Goal: Information Seeking & Learning: Learn about a topic

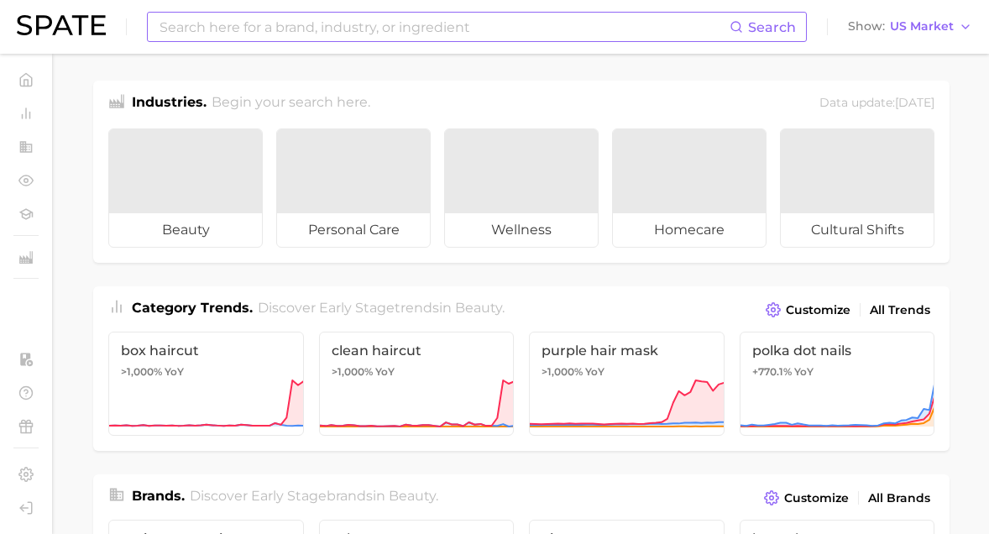
click at [297, 31] on input at bounding box center [444, 27] width 572 height 29
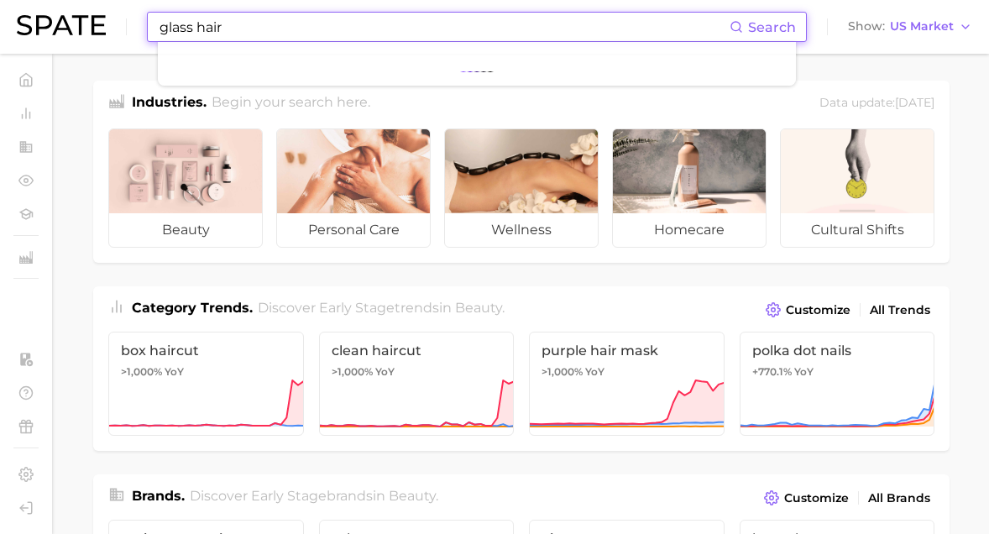
type input "glass hair"
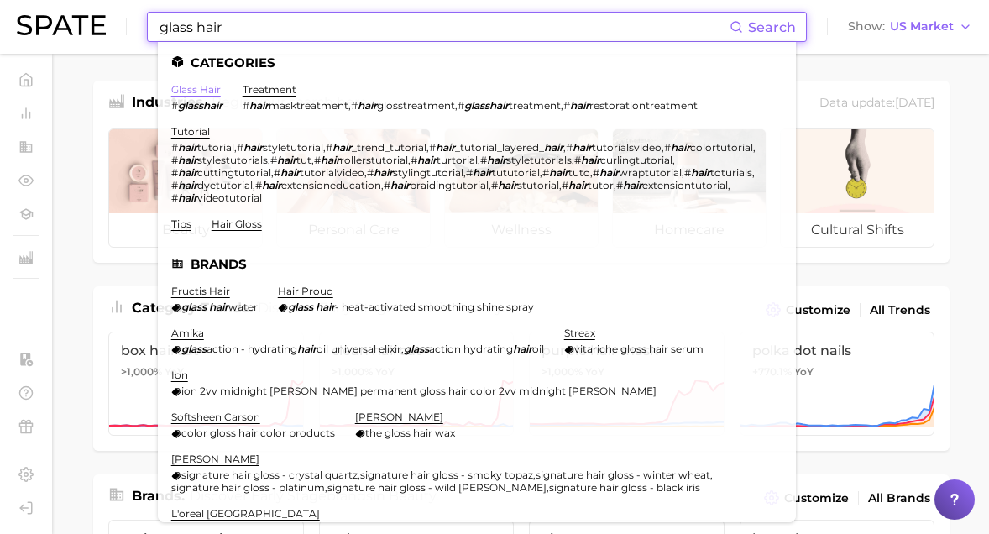
click at [196, 89] on link "glass hair" at bounding box center [196, 89] width 50 height 13
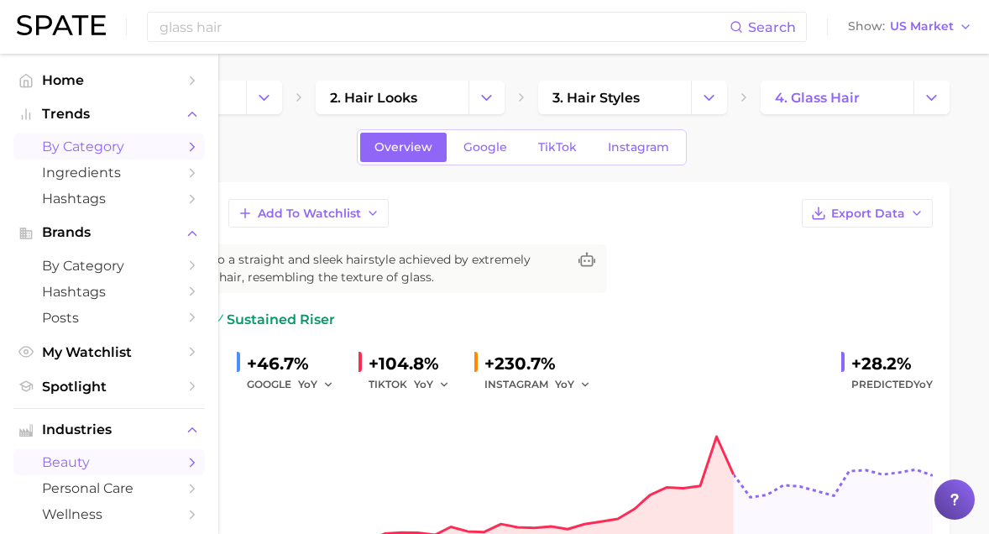
click at [54, 151] on span "by Category" at bounding box center [109, 146] width 134 height 16
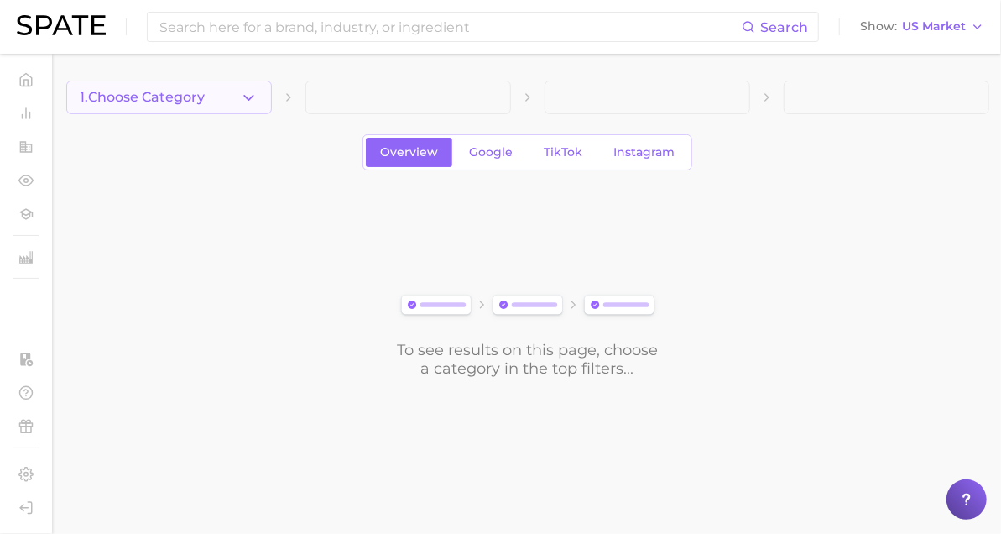
click at [185, 86] on button "1. Choose Category" at bounding box center [169, 98] width 206 height 34
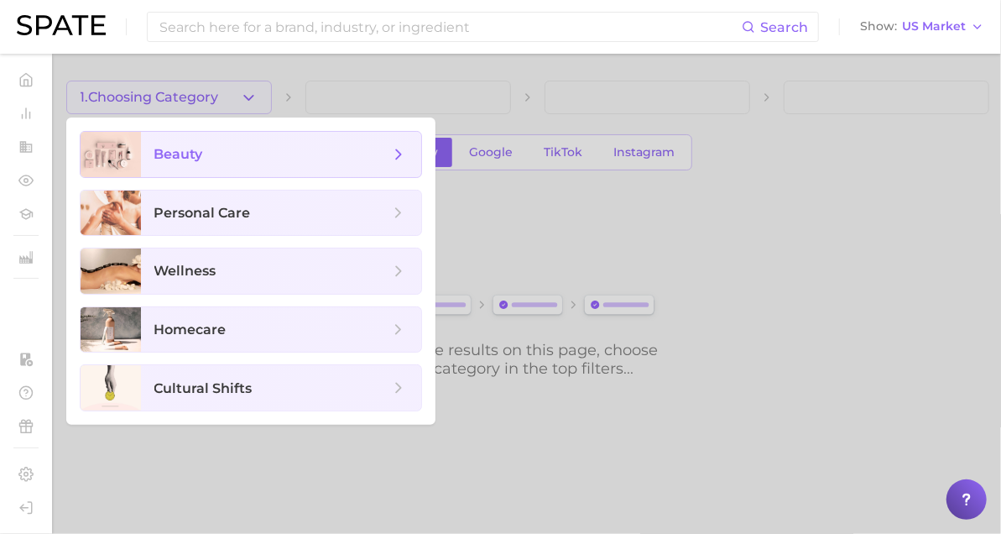
click at [166, 146] on span "beauty" at bounding box center [178, 154] width 49 height 16
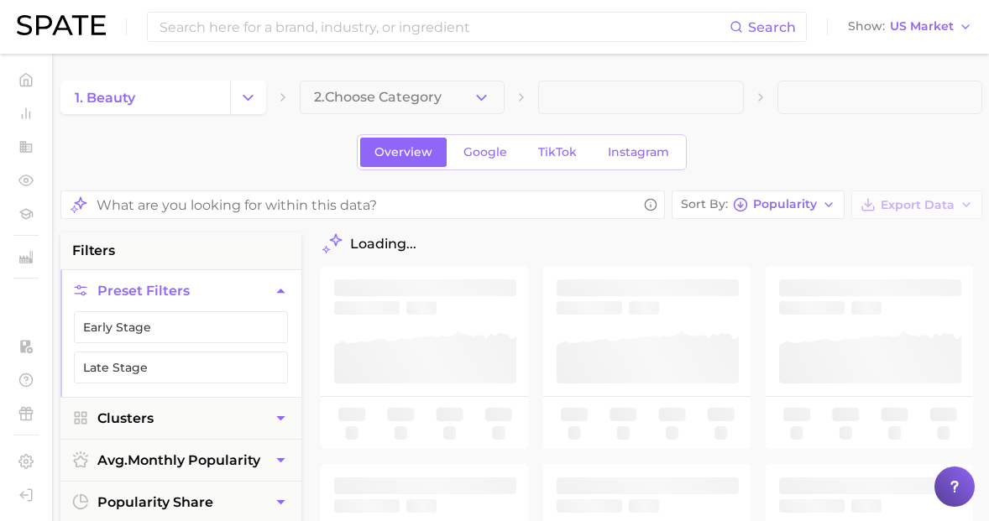
click at [366, 91] on span "2. Choose Category" at bounding box center [378, 97] width 128 height 15
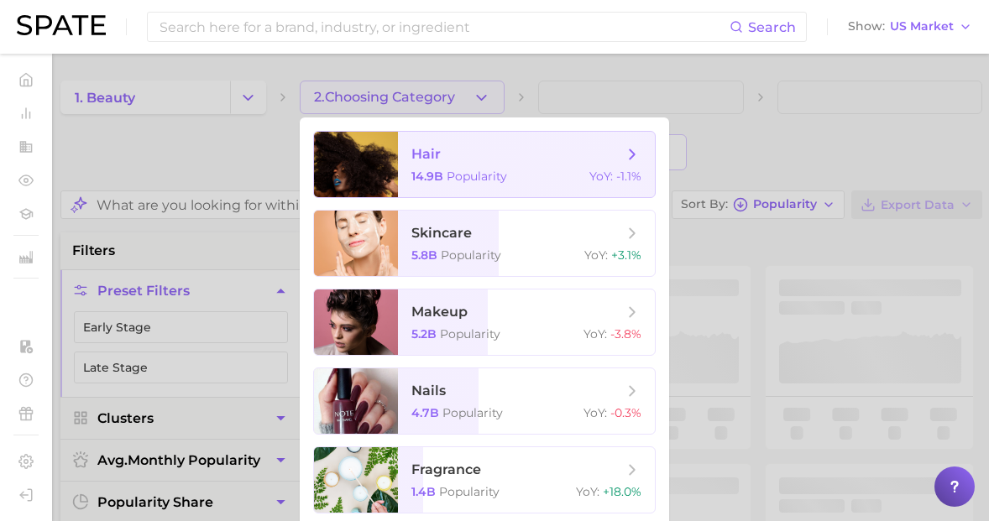
click at [384, 173] on div at bounding box center [356, 164] width 84 height 65
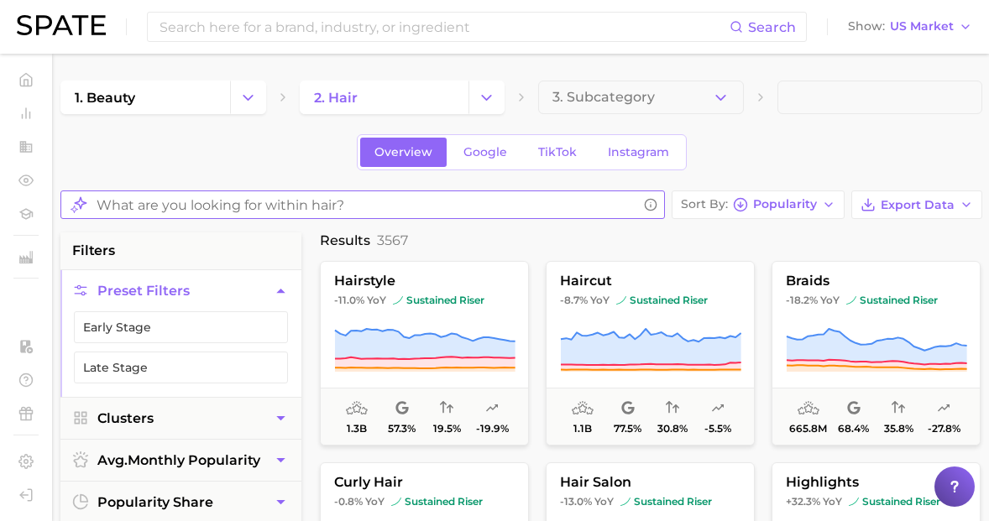
click at [455, 191] on input "What are you looking for within hair?" at bounding box center [367, 205] width 541 height 33
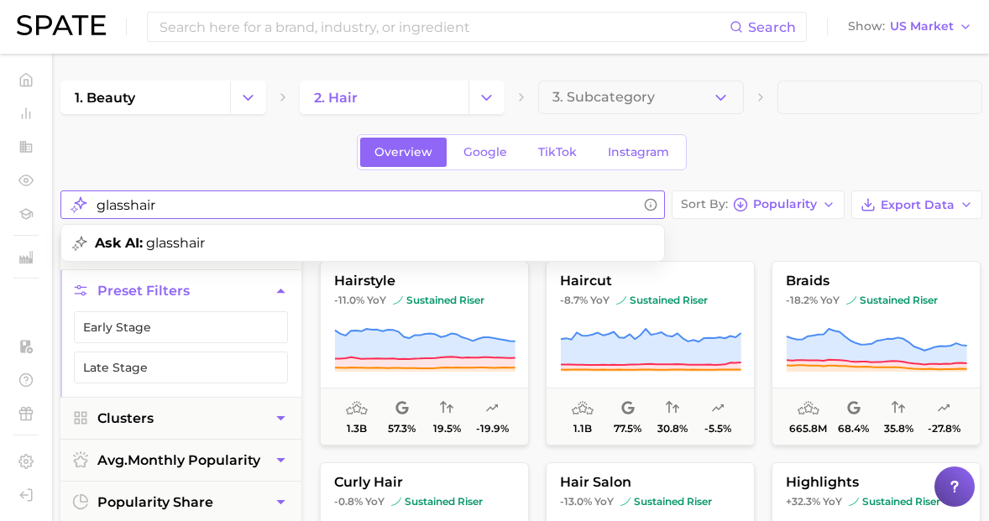
type input "glasshair"
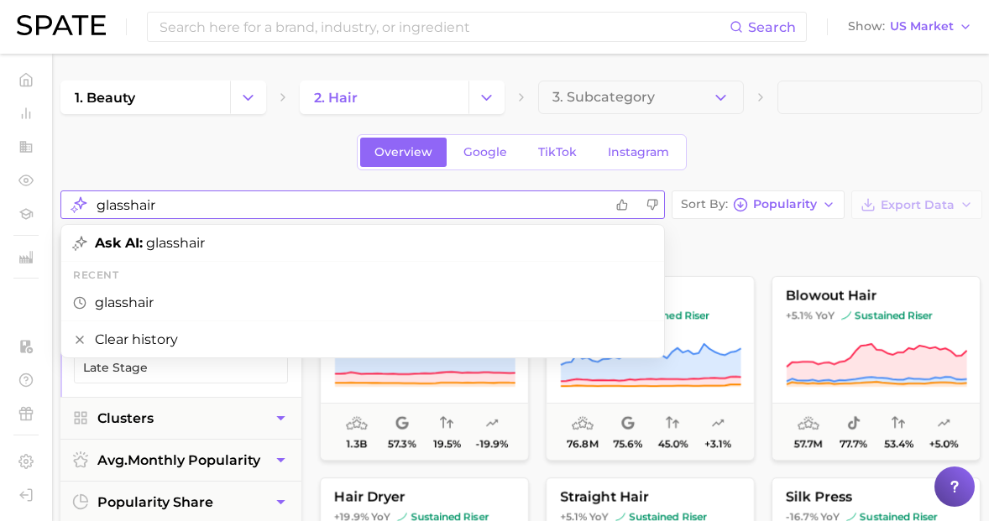
click at [185, 194] on input "glasshair" at bounding box center [350, 205] width 507 height 33
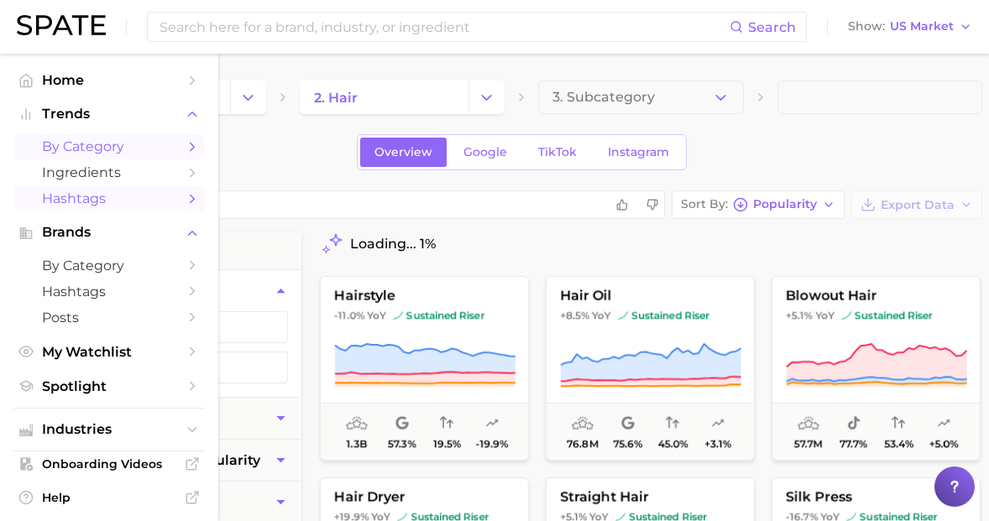
click at [55, 191] on link "Hashtags" at bounding box center [108, 198] width 191 height 26
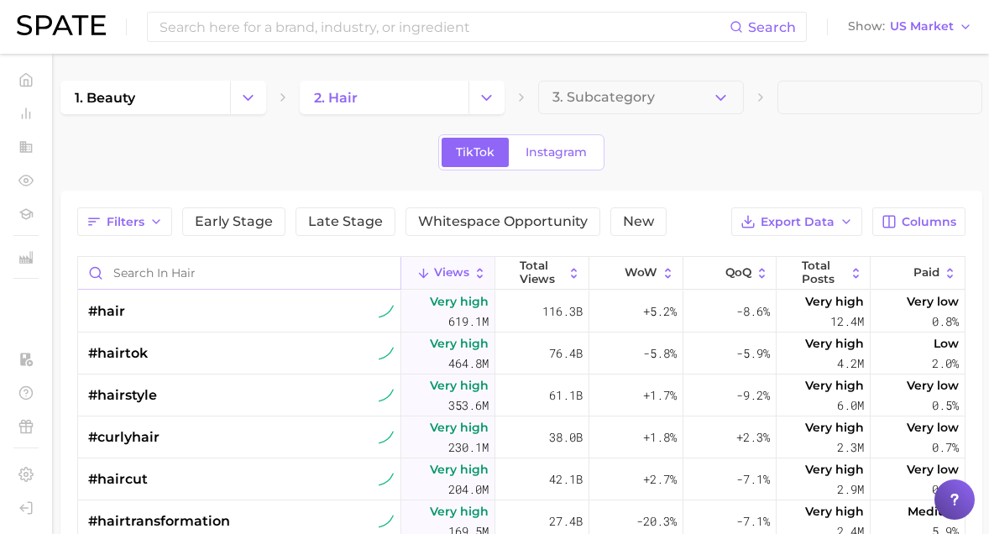
click at [158, 268] on input "Search in hair" at bounding box center [239, 273] width 322 height 32
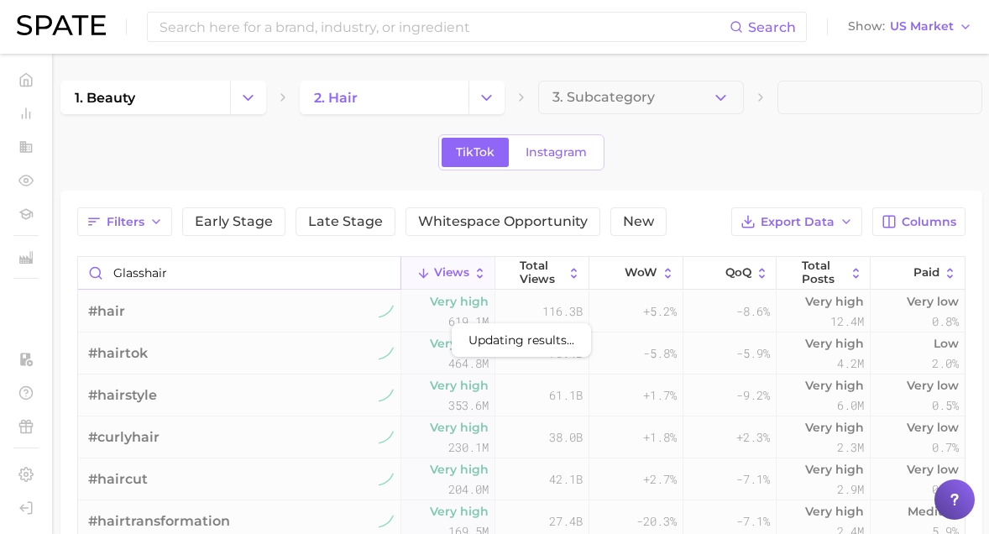
type input "glasshair"
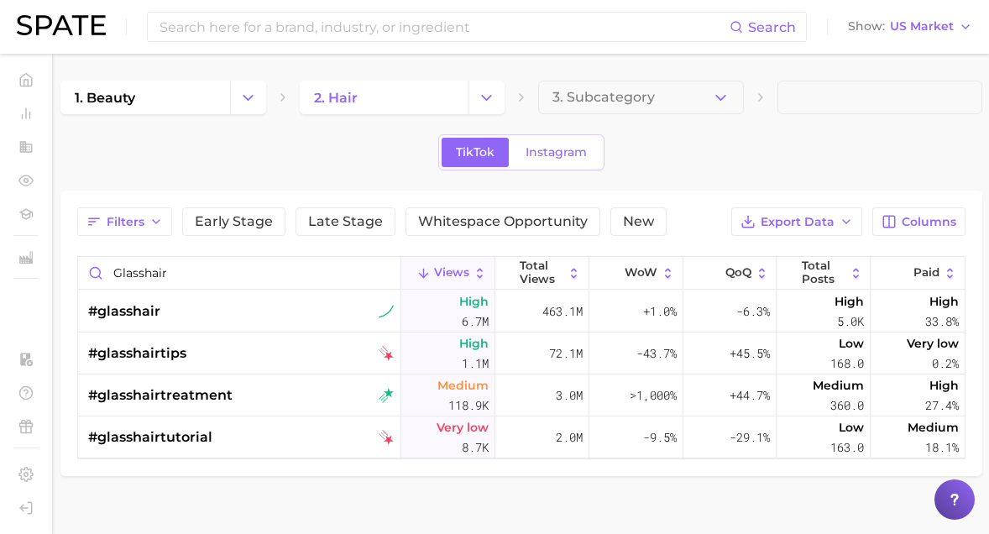
click at [243, 506] on main "1. beauty 2. hair 3. Subcategory TikTok Instagram Filters Early Stage Late Stag…" at bounding box center [521, 307] width 935 height 506
click at [295, 295] on div "#glasshair" at bounding box center [241, 311] width 306 height 42
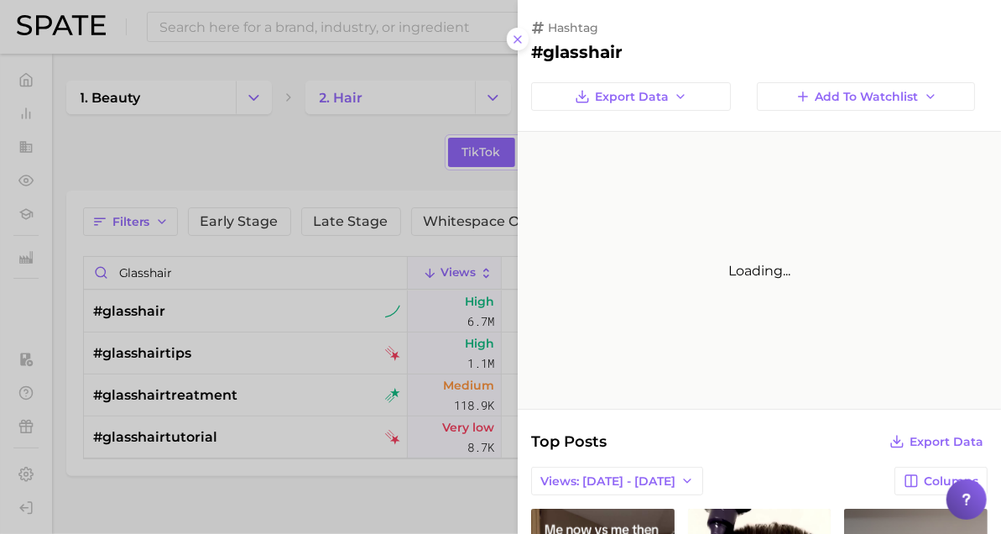
scroll to position [77, 0]
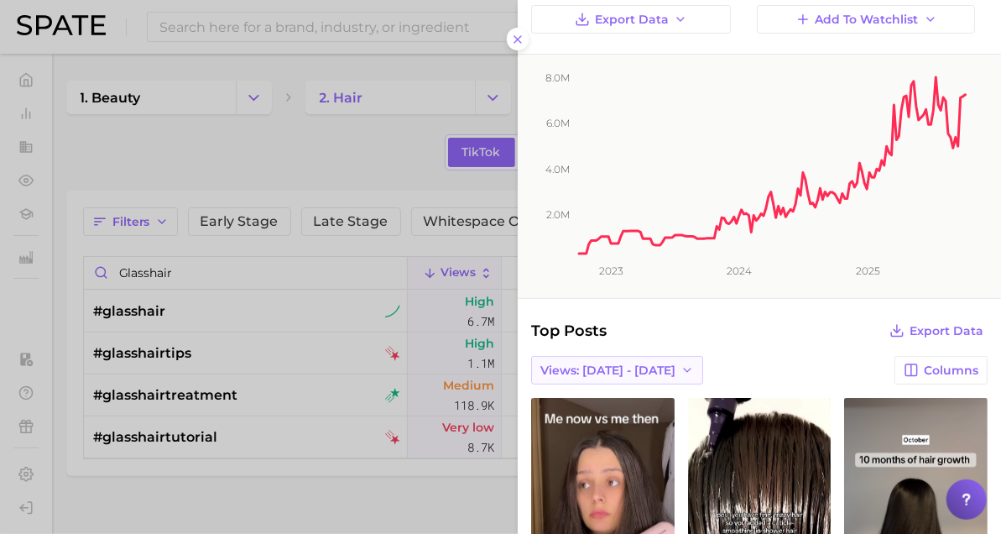
click at [603, 372] on span "Views: [DATE] - [DATE]" at bounding box center [608, 370] width 135 height 14
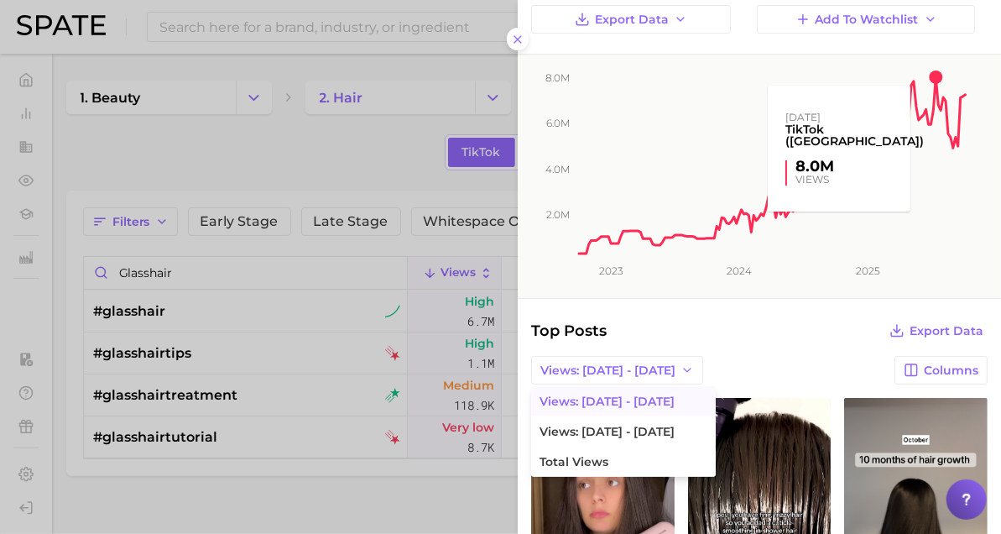
click at [937, 76] on rect at bounding box center [773, 155] width 392 height 201
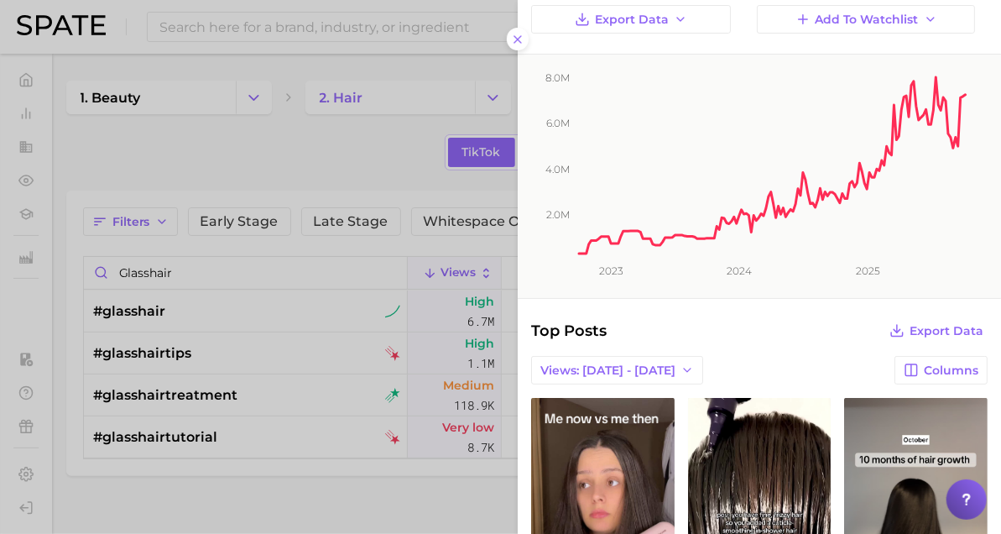
scroll to position [0, 0]
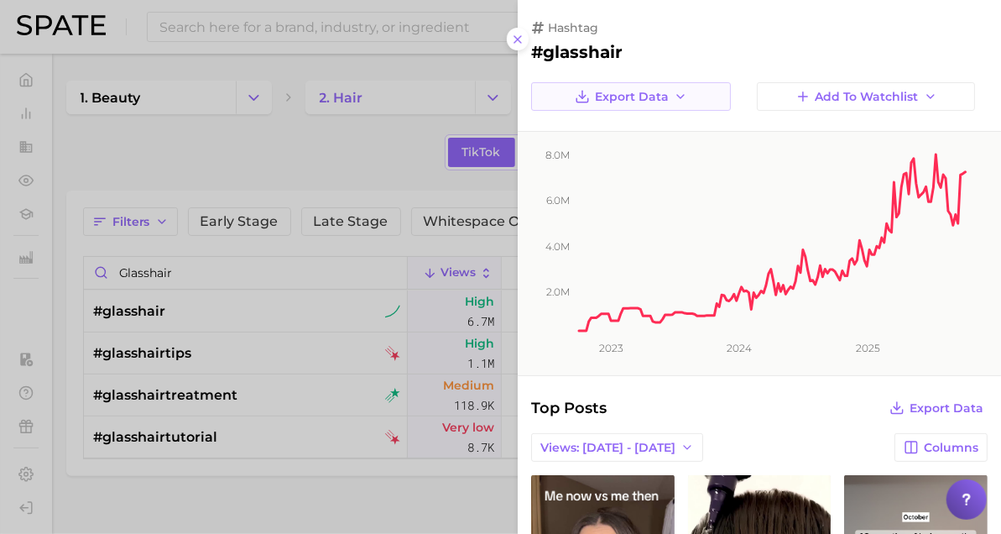
click at [683, 94] on icon "button" at bounding box center [680, 96] width 13 height 13
click at [604, 151] on span "Time Series Image" at bounding box center [631, 158] width 112 height 14
click at [623, 436] on button "Views: [DATE] - [DATE]" at bounding box center [617, 447] width 172 height 29
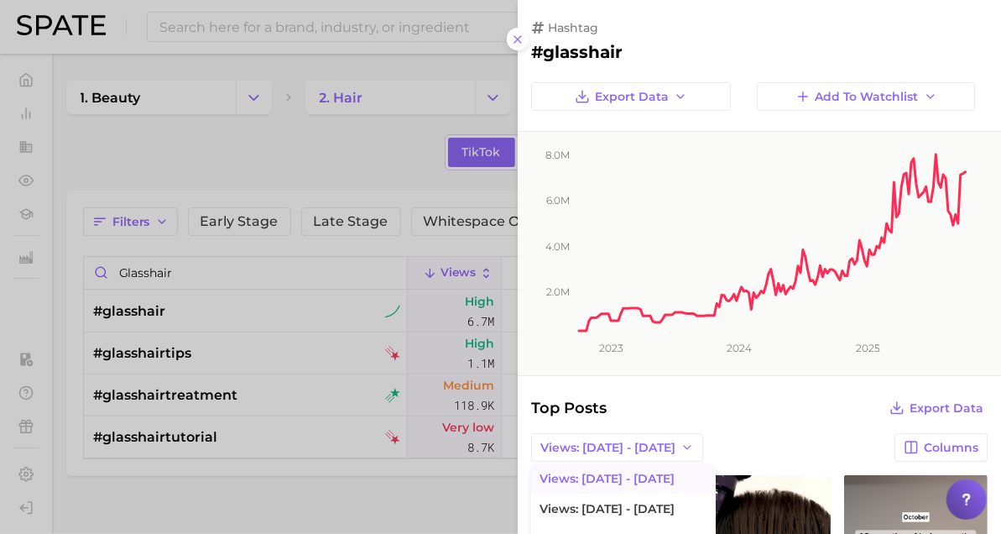
scroll to position [208, 0]
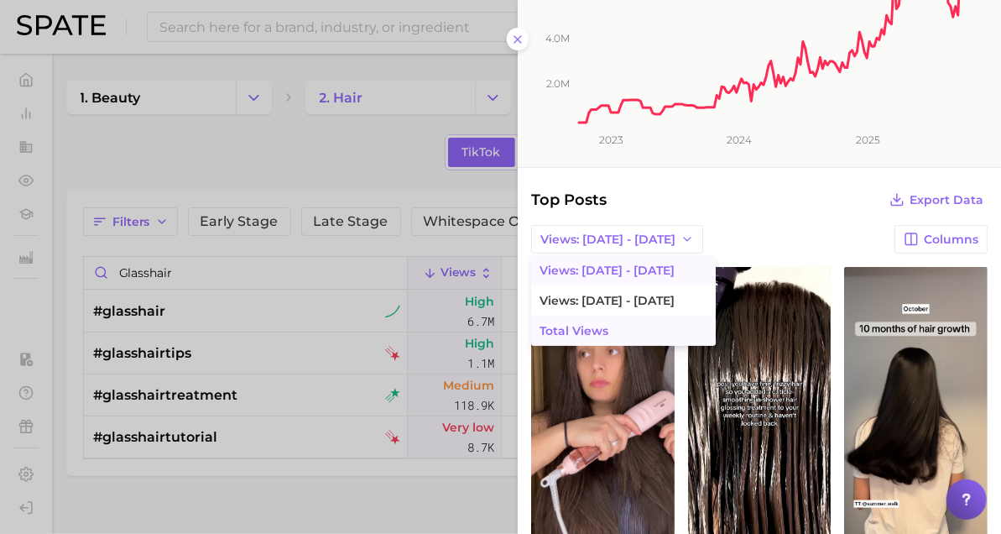
click at [562, 326] on span "Total Views" at bounding box center [574, 331] width 69 height 14
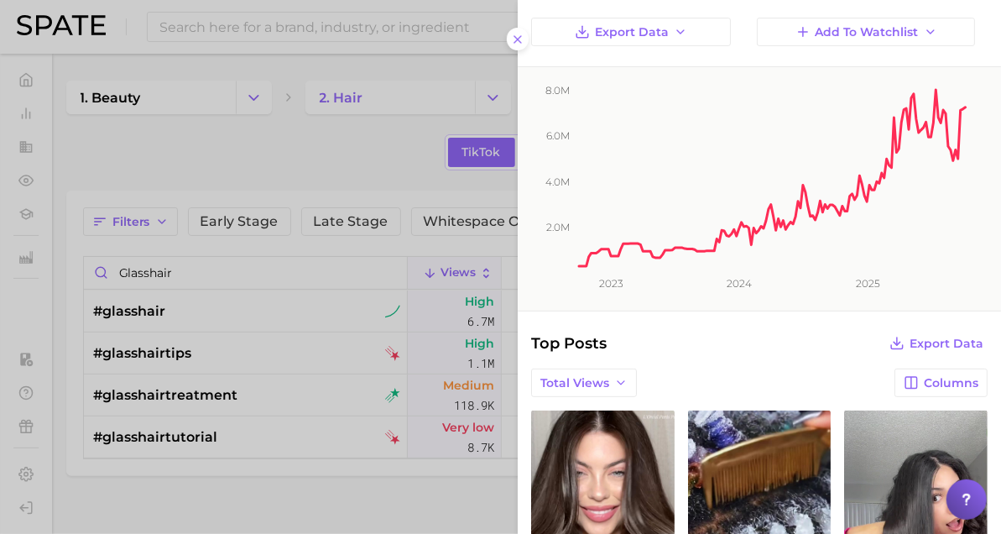
scroll to position [55, 0]
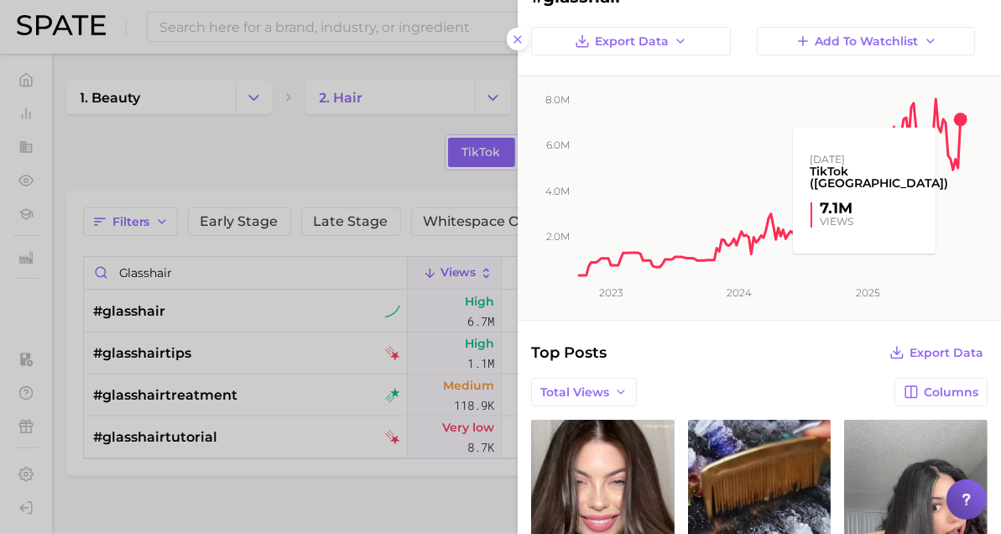
click at [958, 114] on rect at bounding box center [773, 176] width 392 height 201
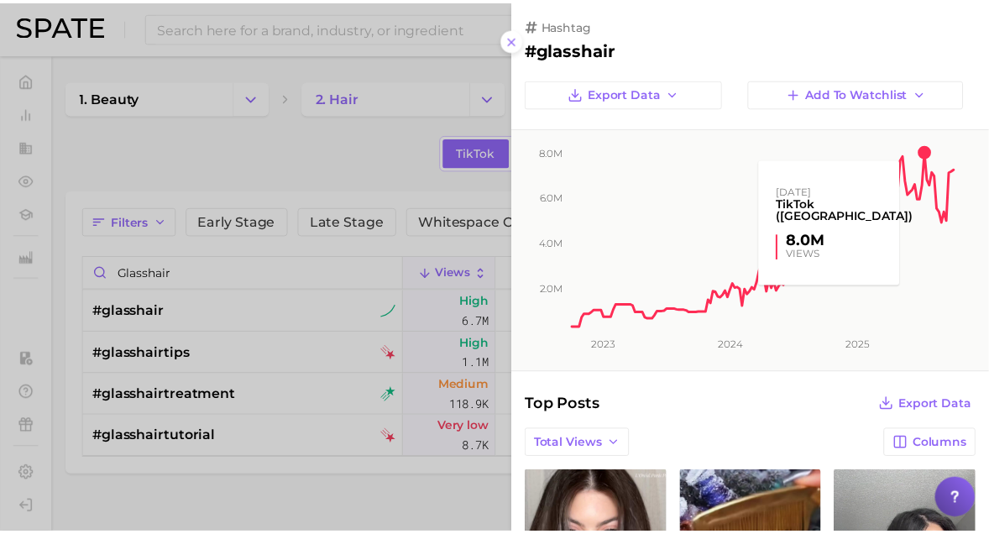
scroll to position [0, 0]
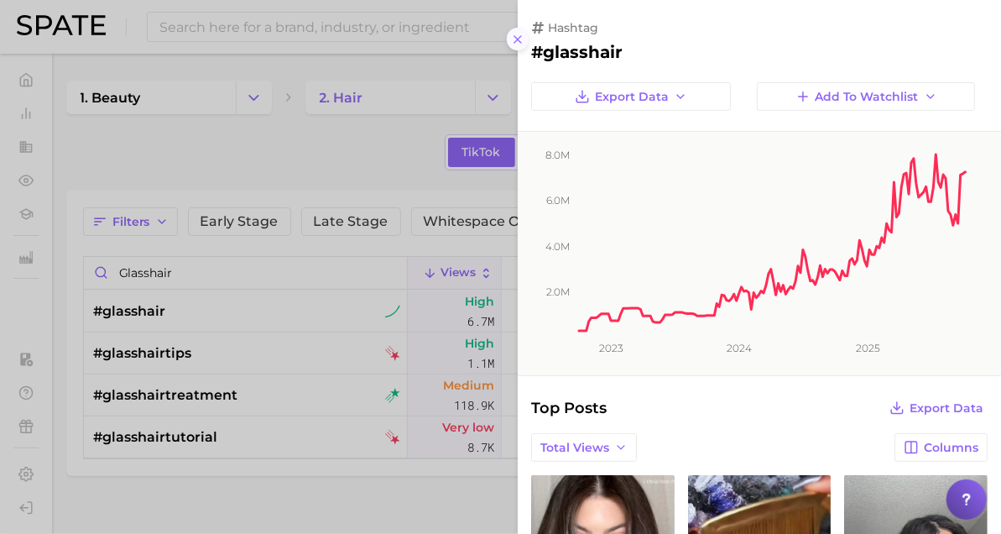
click at [516, 36] on icon at bounding box center [517, 39] width 13 height 13
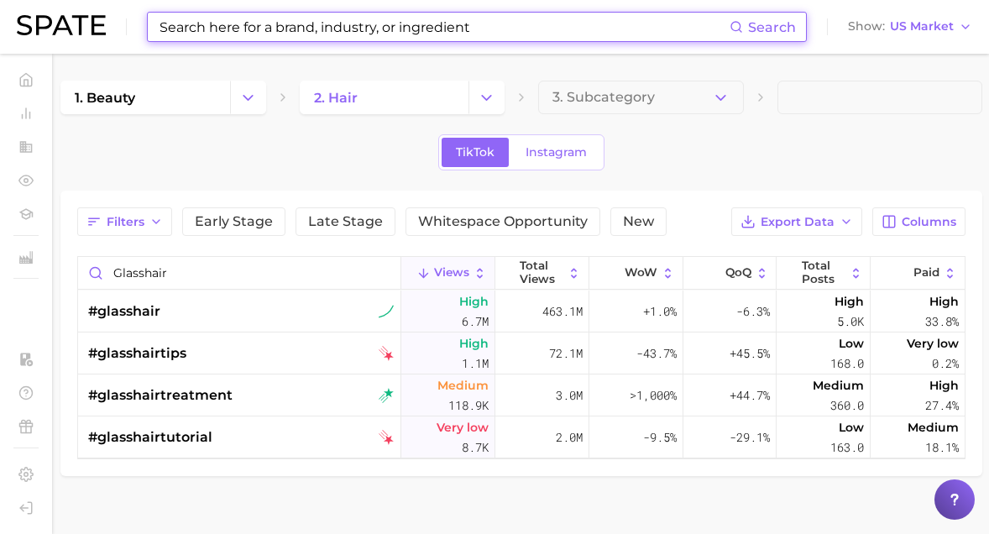
click at [256, 38] on input at bounding box center [444, 27] width 572 height 29
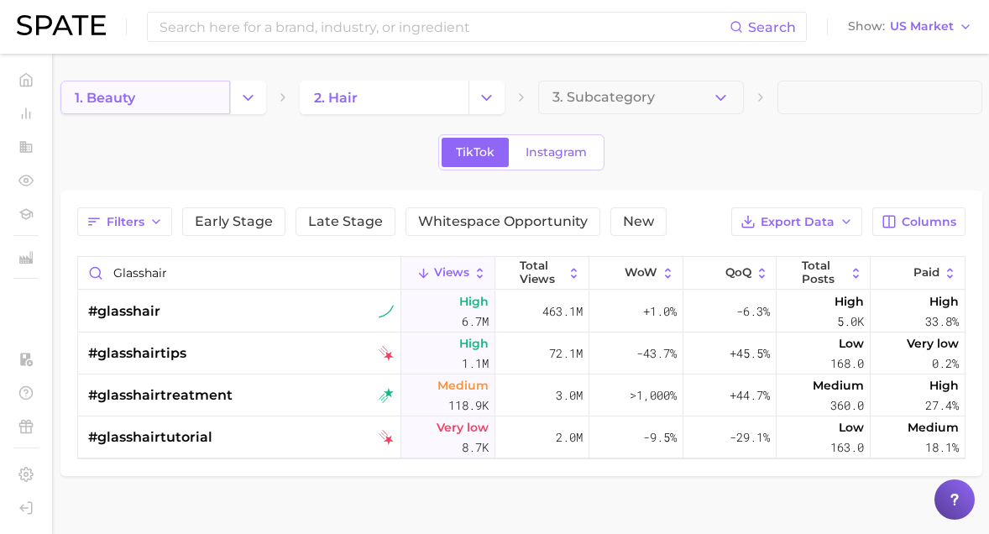
click at [185, 81] on link "1. beauty" at bounding box center [145, 98] width 170 height 34
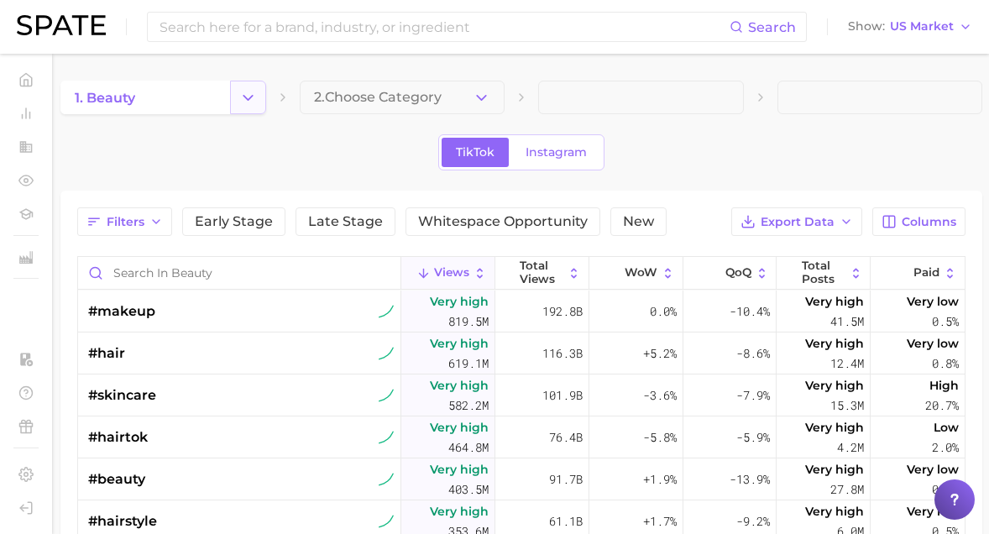
click at [257, 84] on button "Change Category" at bounding box center [248, 98] width 36 height 34
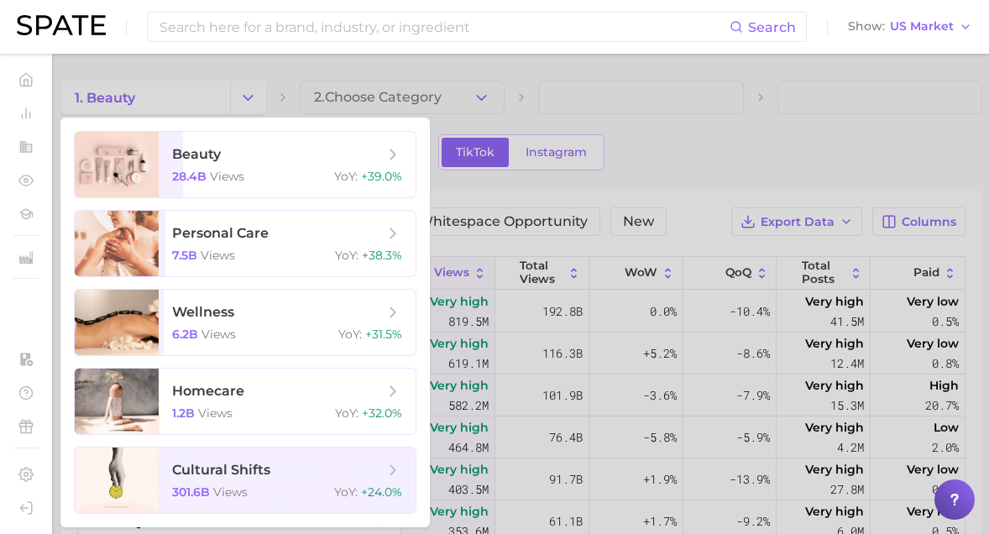
click at [478, 74] on div at bounding box center [494, 267] width 989 height 534
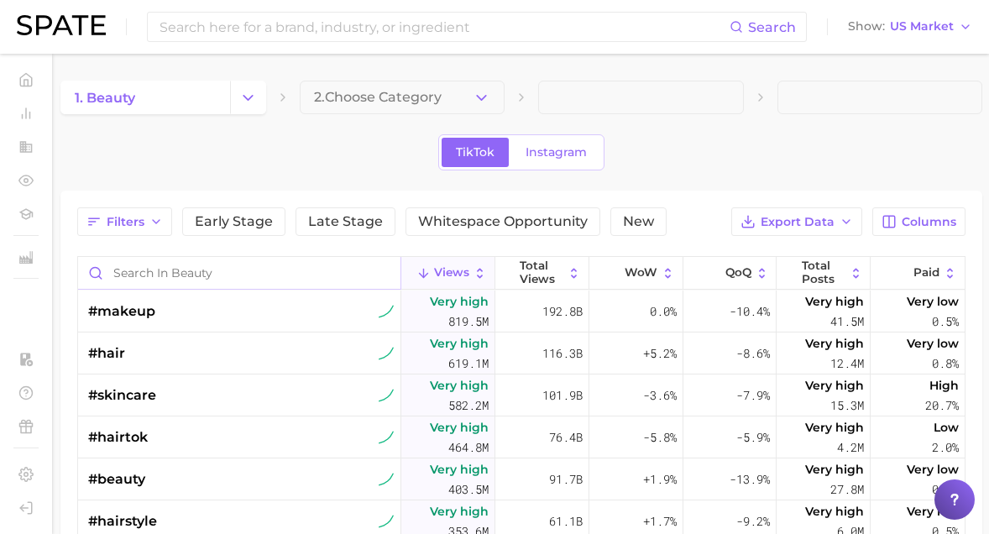
click at [205, 265] on input "Search in beauty" at bounding box center [239, 273] width 322 height 32
type input "smoothhair"
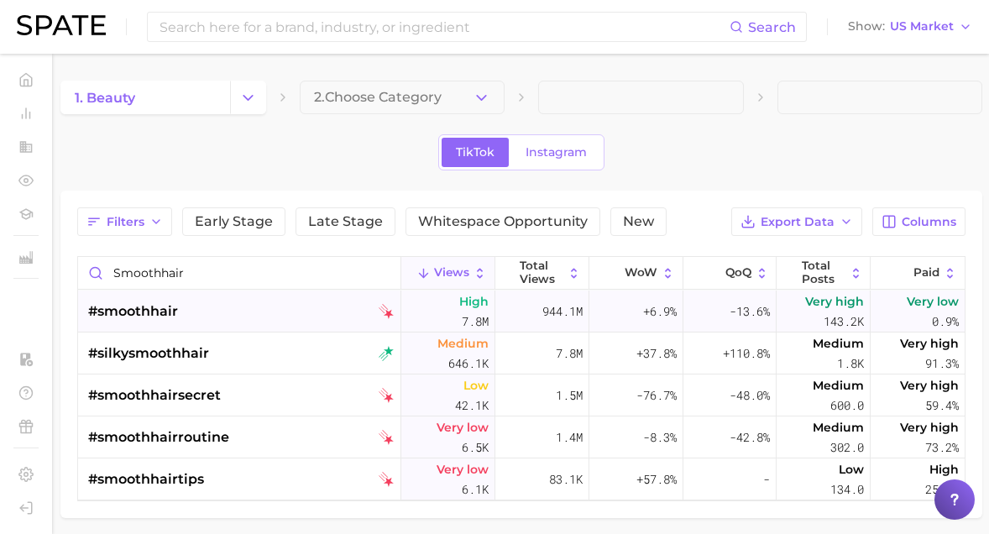
click at [186, 319] on div "#smoothhair" at bounding box center [241, 311] width 306 height 42
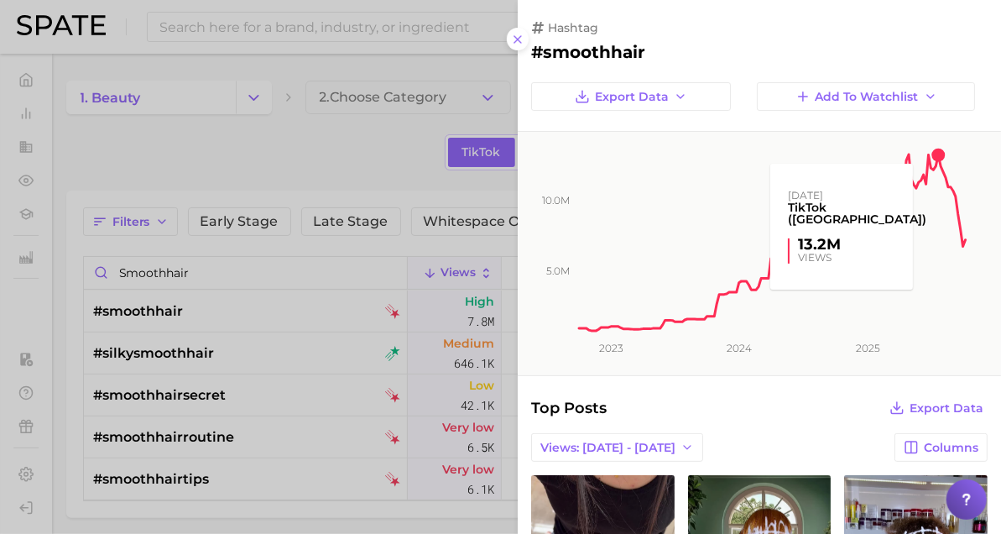
click at [942, 139] on rect at bounding box center [773, 232] width 392 height 201
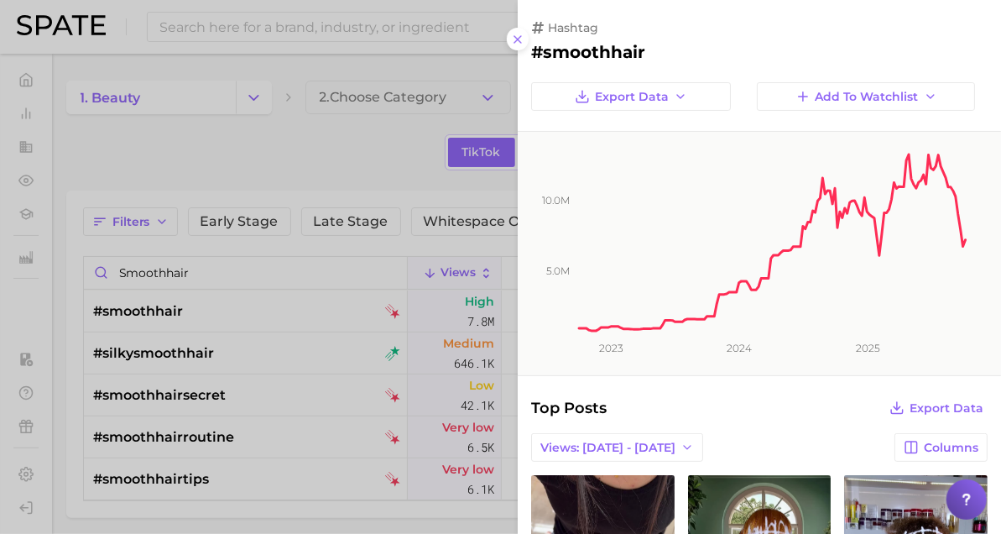
click at [236, 188] on div at bounding box center [500, 267] width 1001 height 534
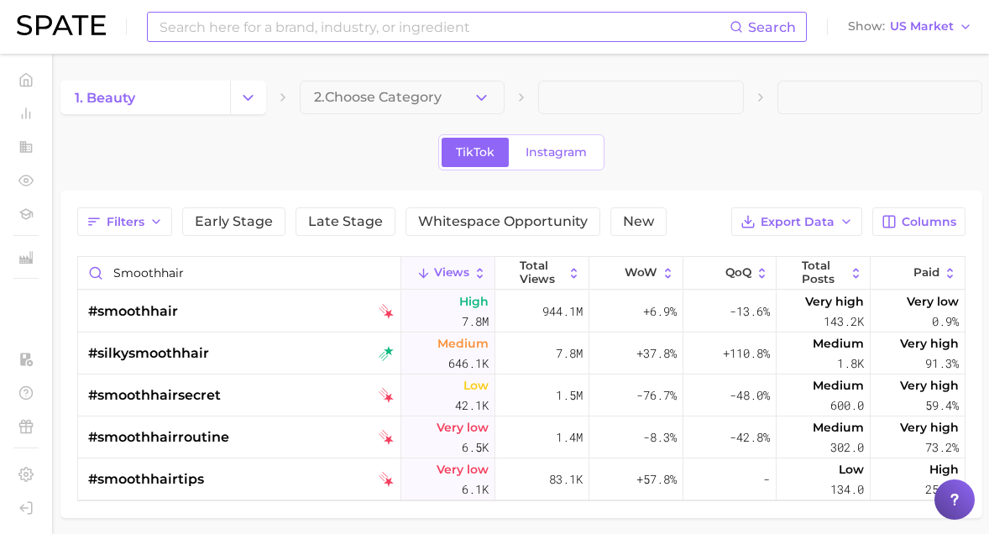
click at [240, 28] on input at bounding box center [444, 27] width 572 height 29
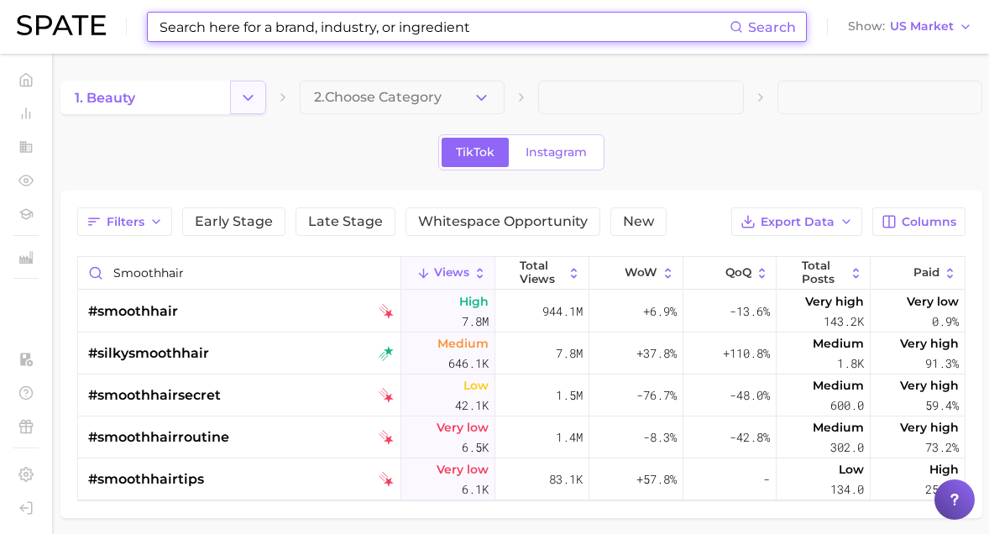
click at [248, 97] on icon "Change Category" at bounding box center [248, 98] width 18 height 18
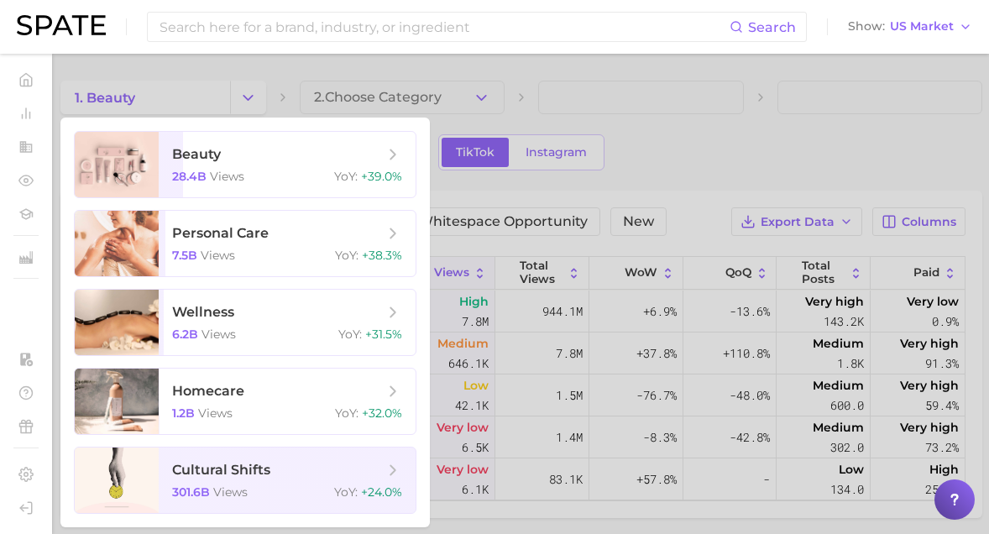
click at [173, 46] on div "Search Show US Market" at bounding box center [494, 27] width 955 height 54
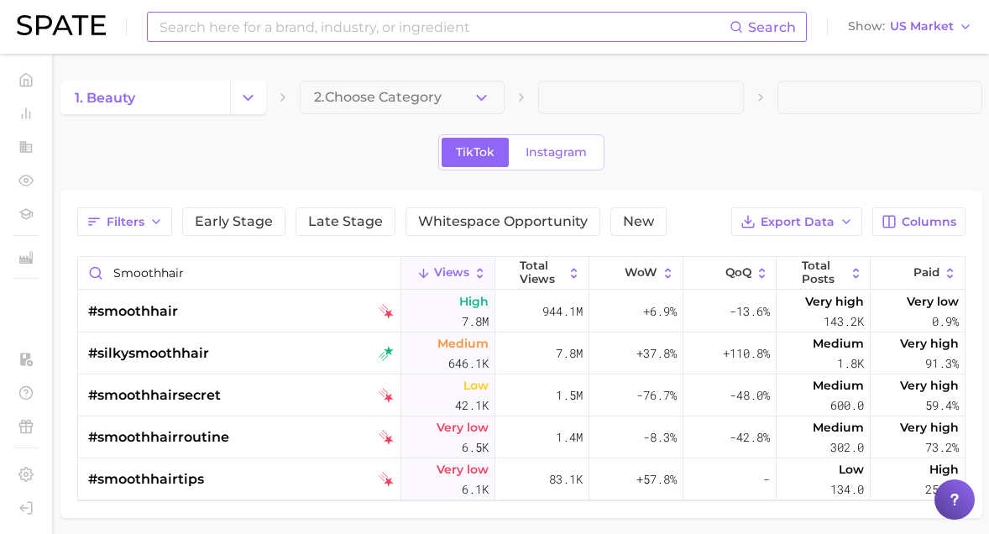
click at [175, 35] on input at bounding box center [444, 27] width 572 height 29
type input "shimmer"
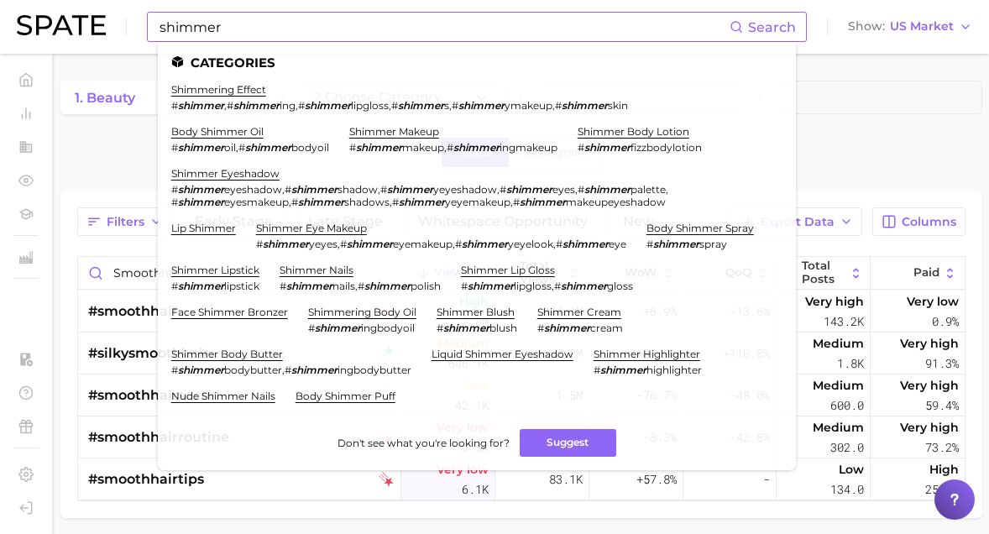
click at [201, 103] on em "shimmer" at bounding box center [201, 105] width 46 height 13
click at [78, 172] on div "1. beauty 2. Choose Category TikTok Instagram Filters Early Stage Late Stage Wh…" at bounding box center [521, 299] width 922 height 437
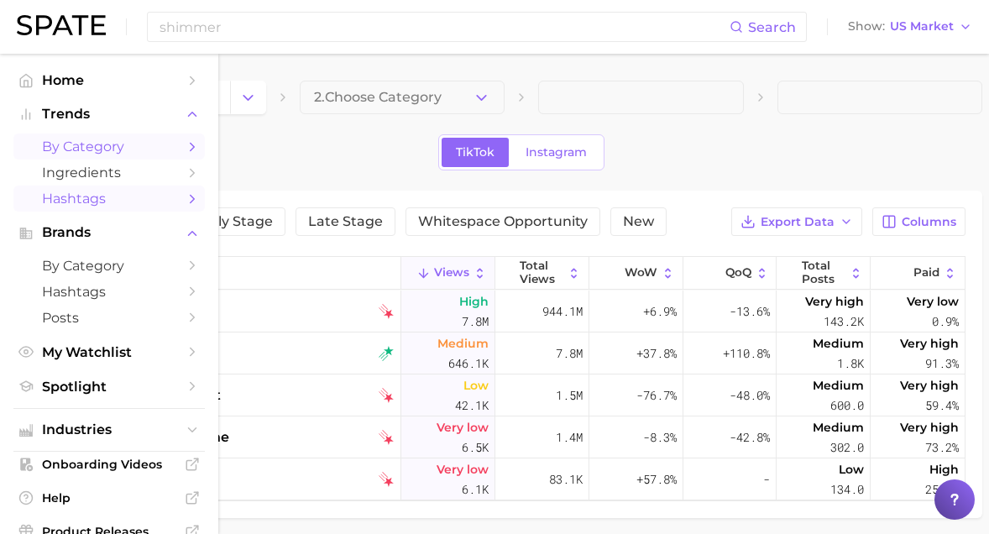
click at [86, 154] on span "by Category" at bounding box center [109, 146] width 134 height 16
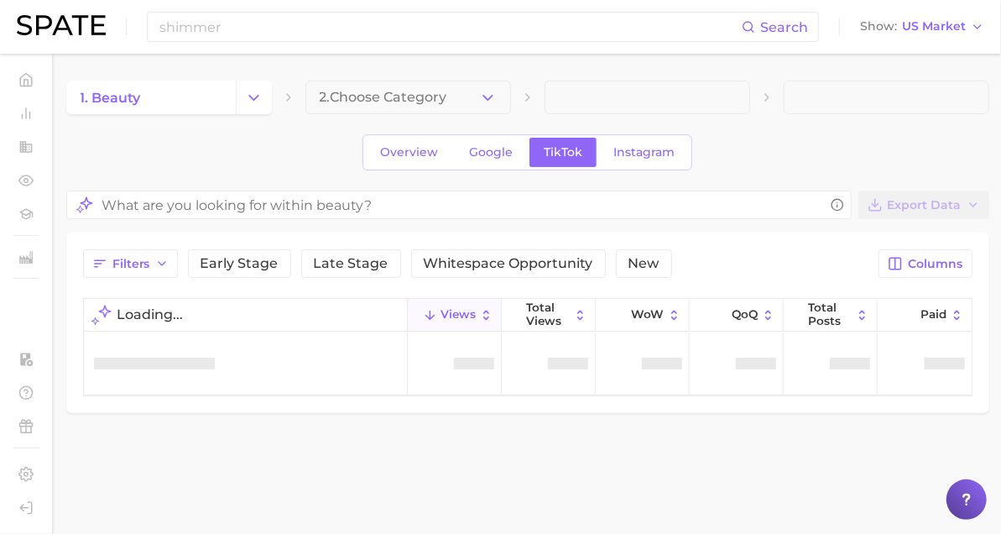
click at [294, 137] on div "Overview Google TikTok Instagram" at bounding box center [527, 152] width 923 height 36
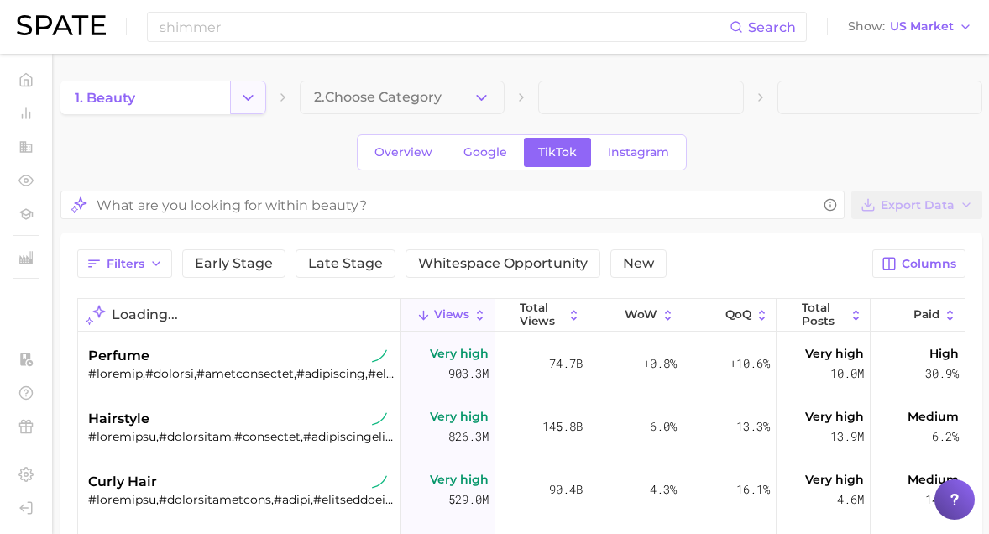
click at [243, 106] on icon "Change Category" at bounding box center [248, 98] width 18 height 18
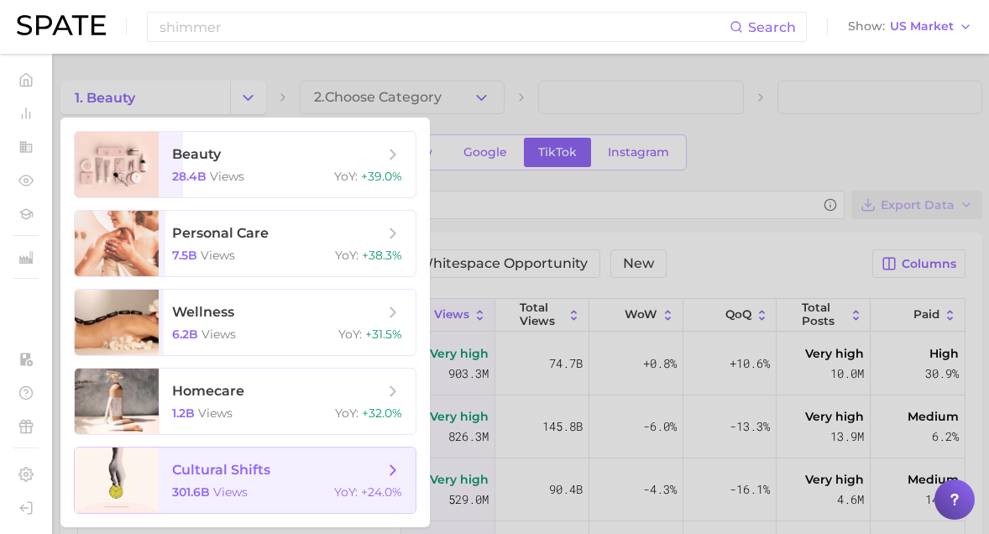
click at [258, 473] on span "cultural shifts" at bounding box center [221, 470] width 98 height 16
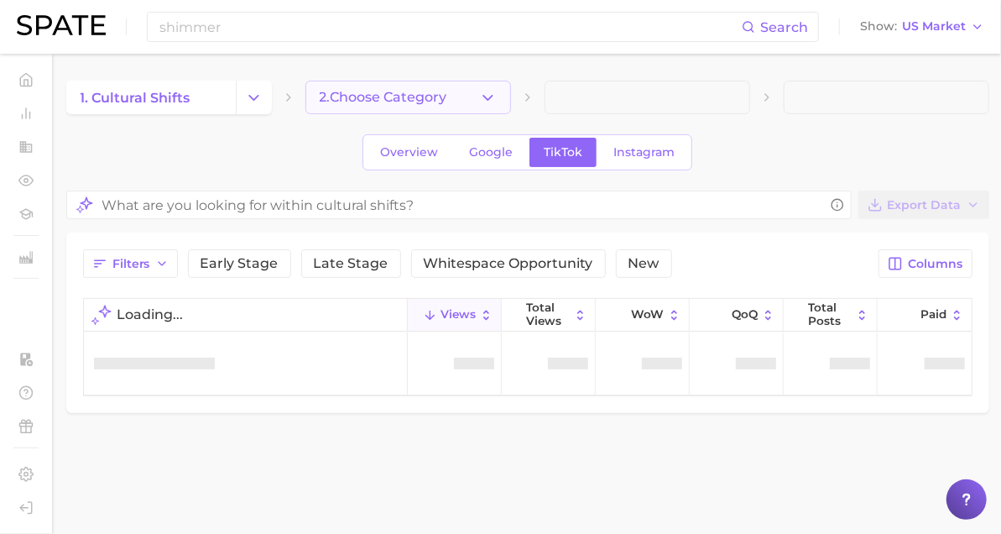
click at [342, 102] on span "2. Choose Category" at bounding box center [384, 97] width 128 height 15
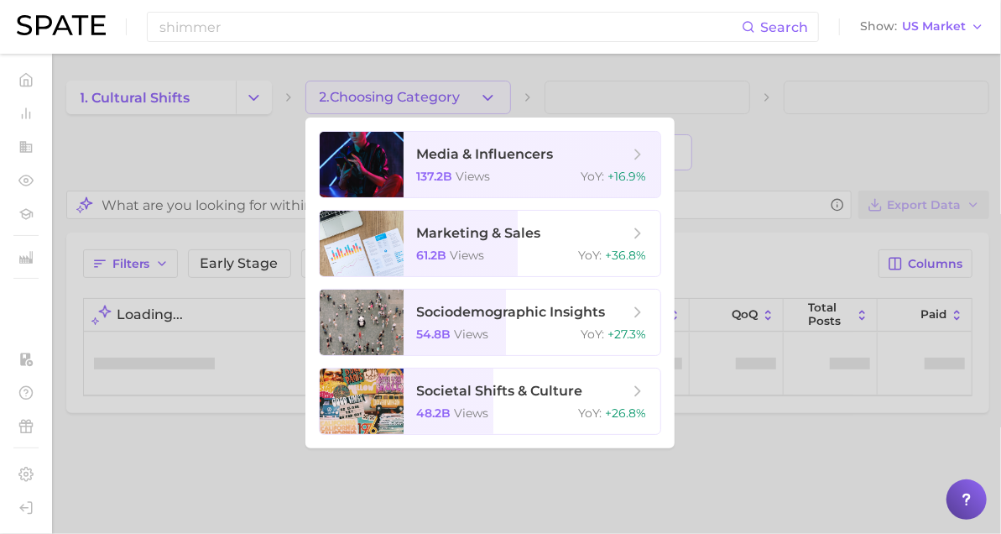
click at [197, 162] on div at bounding box center [500, 267] width 1001 height 534
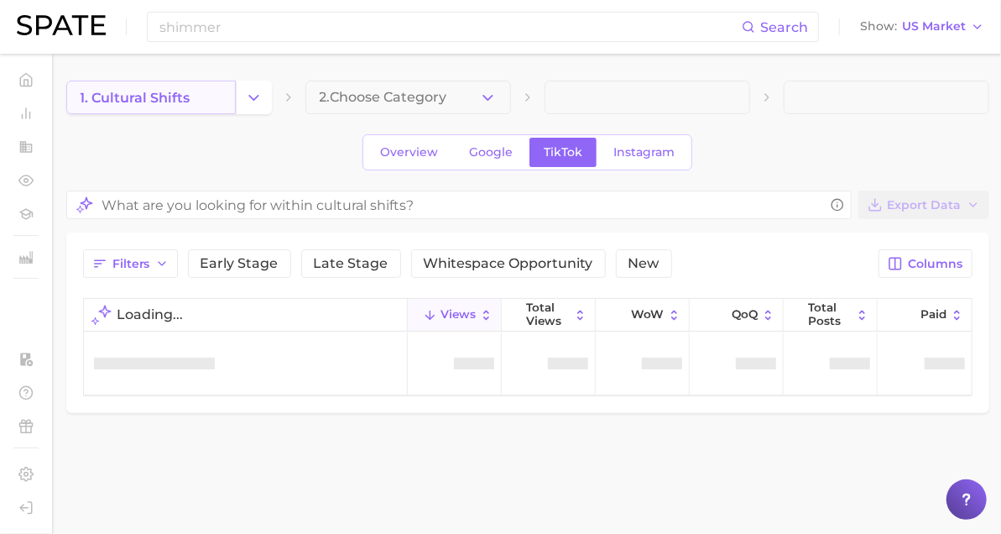
click at [201, 91] on link "1. cultural shifts" at bounding box center [151, 98] width 170 height 34
click at [240, 86] on button "Change Category" at bounding box center [254, 98] width 36 height 34
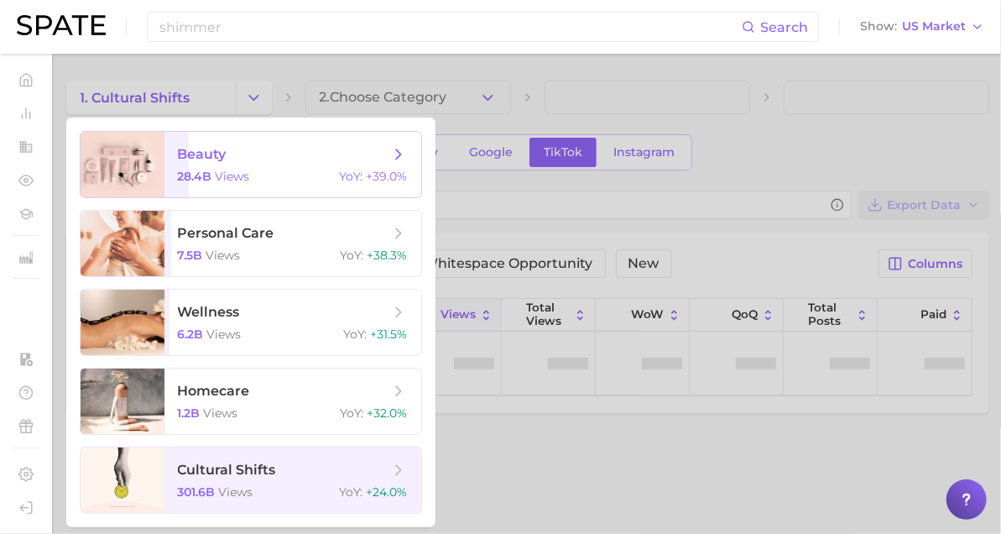
click at [180, 184] on span "28.4b" at bounding box center [195, 176] width 34 height 15
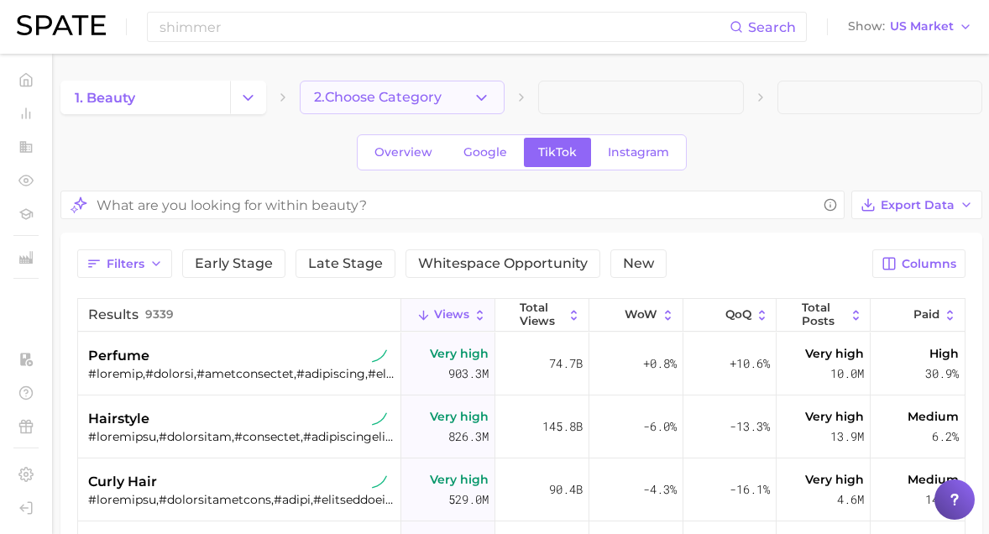
click at [473, 102] on icon "button" at bounding box center [482, 98] width 18 height 18
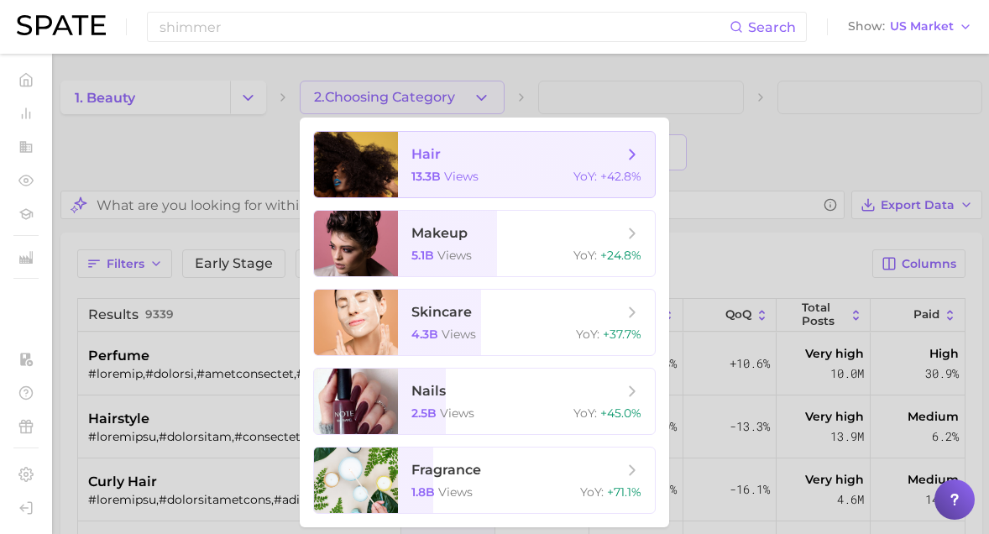
click at [428, 159] on span "hair" at bounding box center [425, 154] width 29 height 16
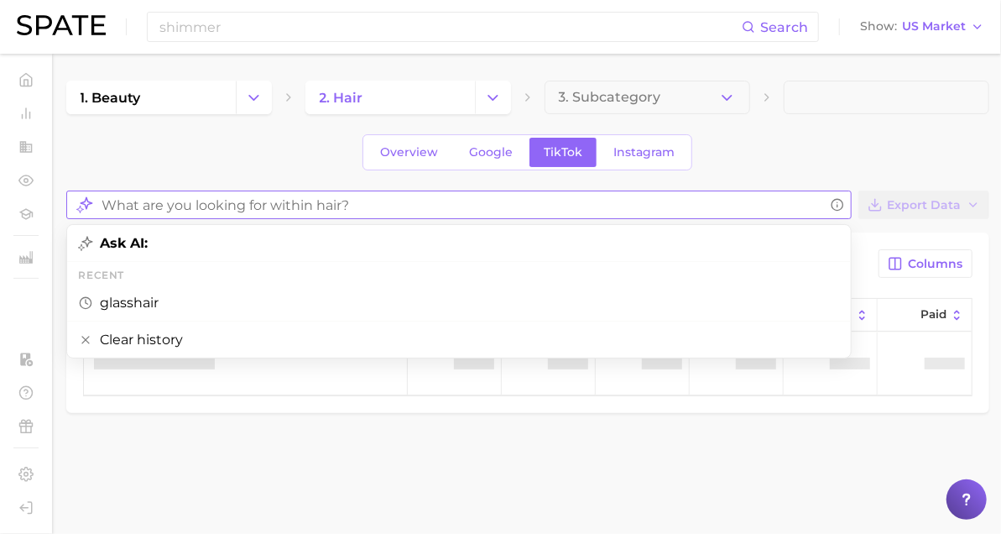
click at [205, 216] on input "What are you looking for within hair?" at bounding box center [463, 205] width 722 height 33
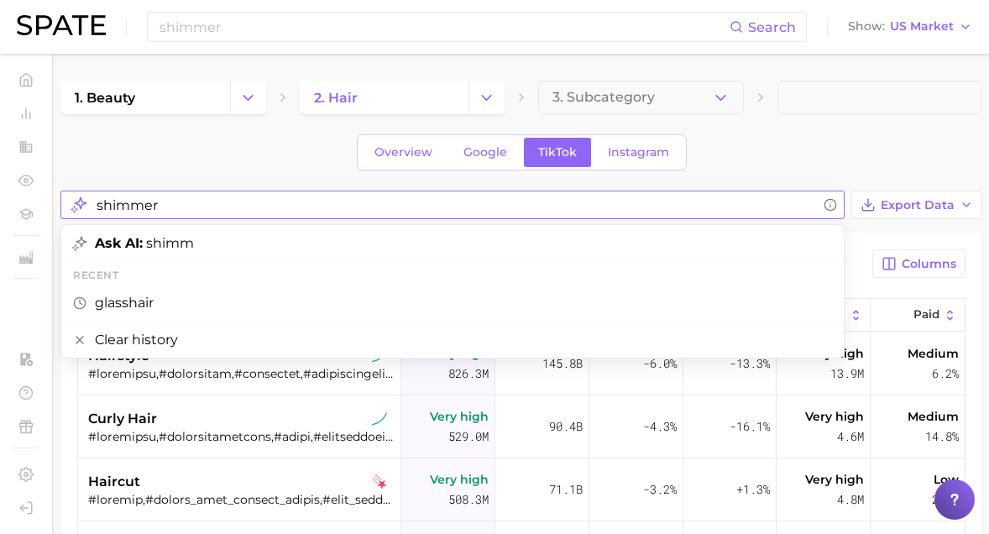
type input "shimmer"
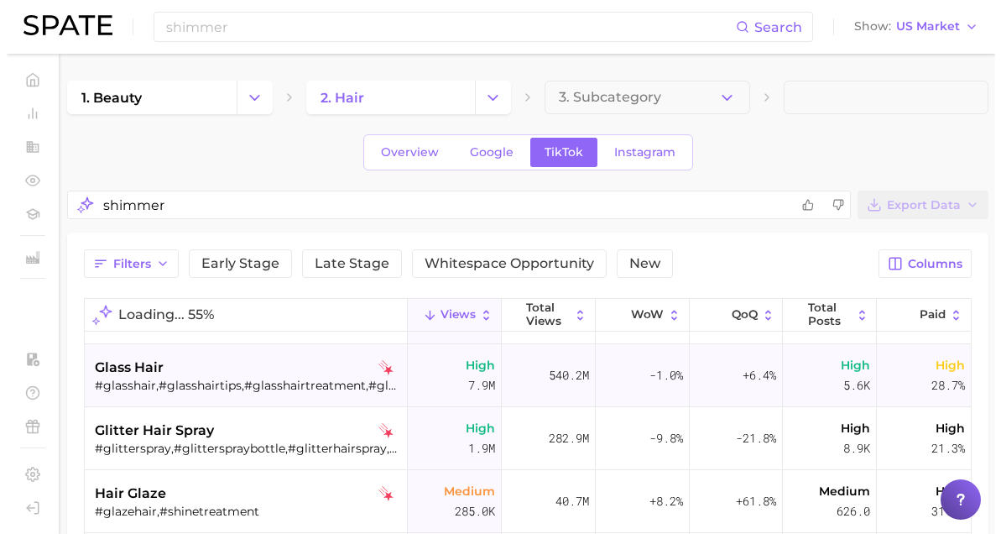
scroll to position [52, 0]
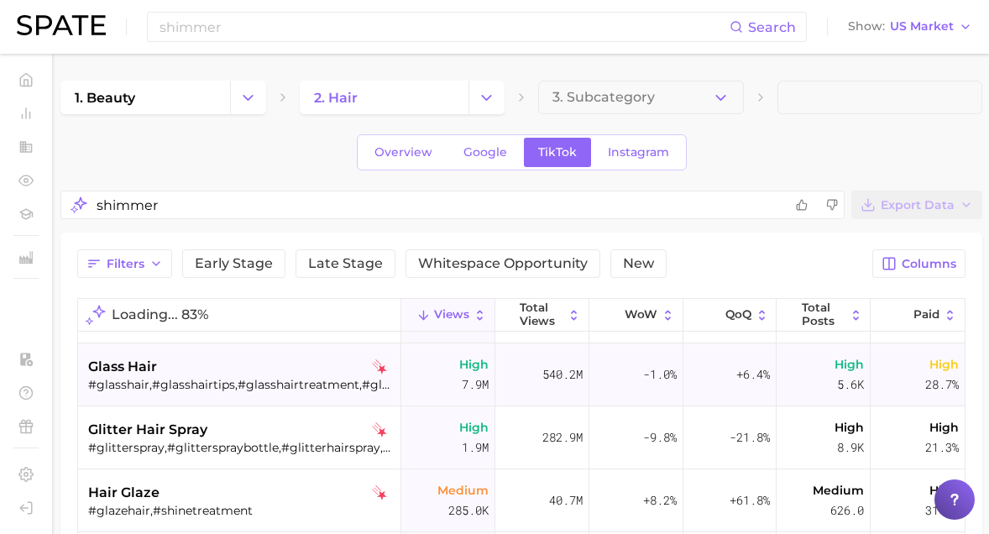
click at [294, 377] on div "#glasshair,#glasshairtips,#glasshairtreatment,#glasshairtutorial" at bounding box center [241, 384] width 306 height 15
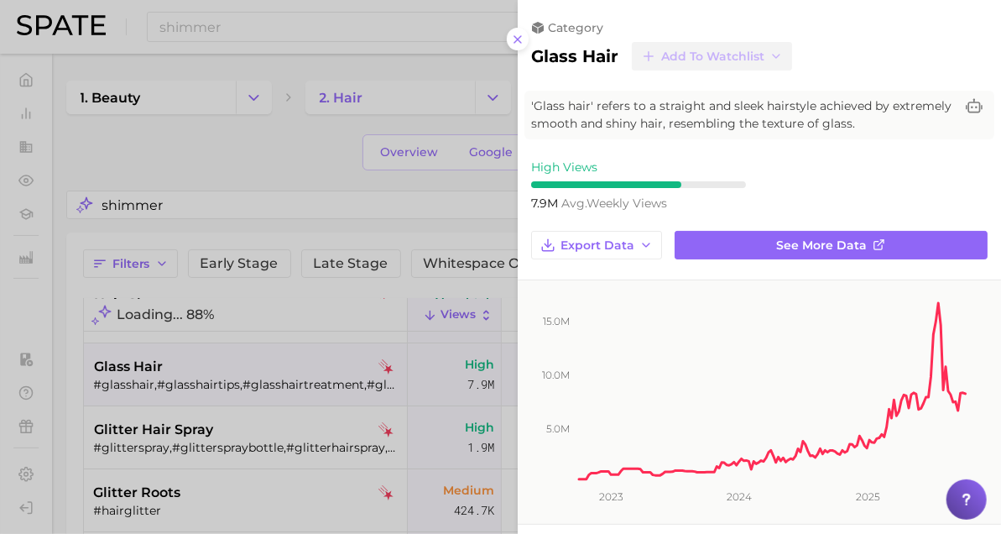
scroll to position [0, 0]
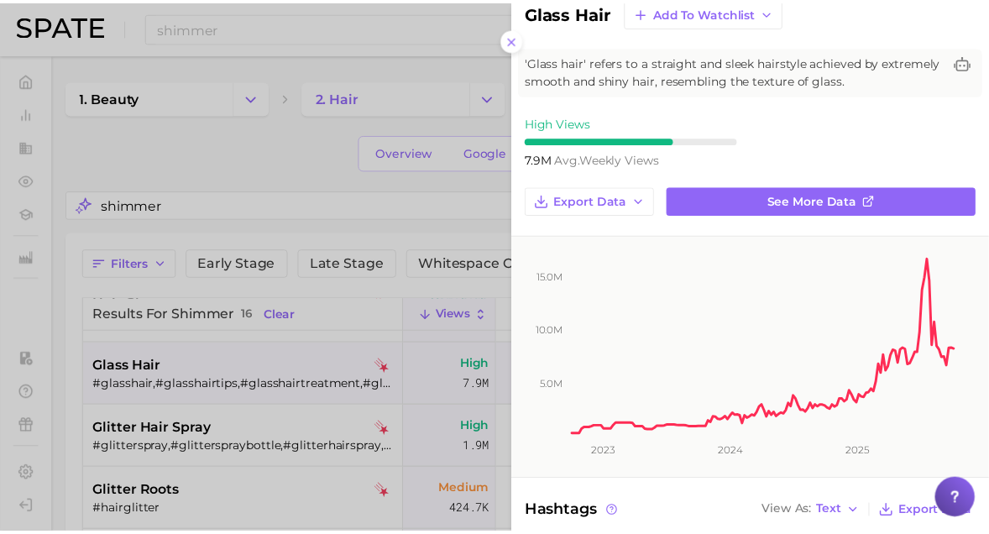
scroll to position [39, 0]
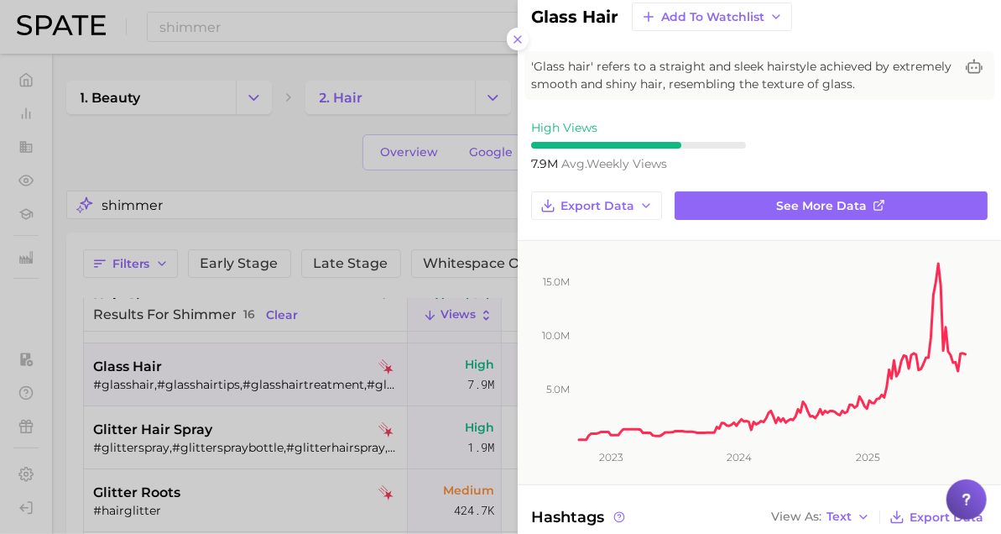
click at [119, 150] on div at bounding box center [500, 267] width 1001 height 534
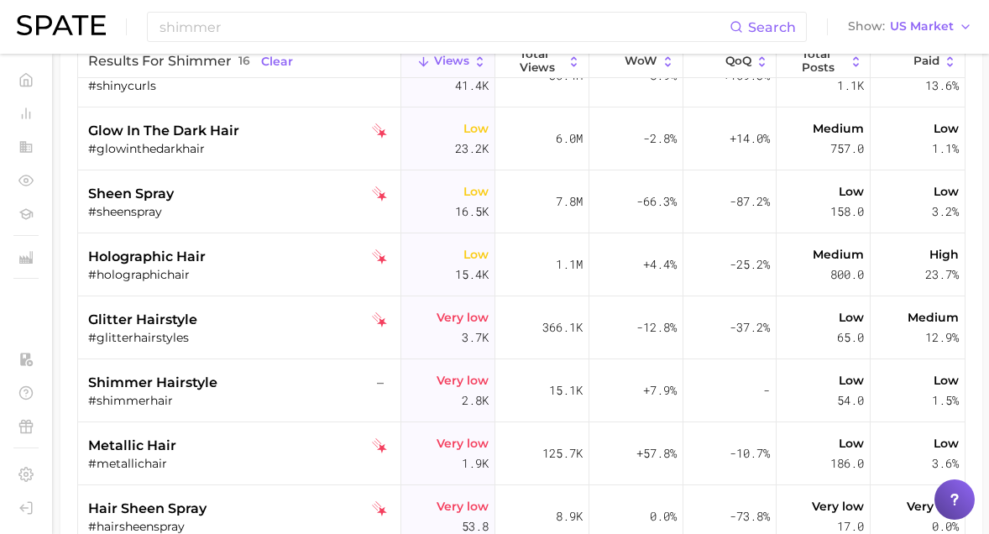
scroll to position [0, 0]
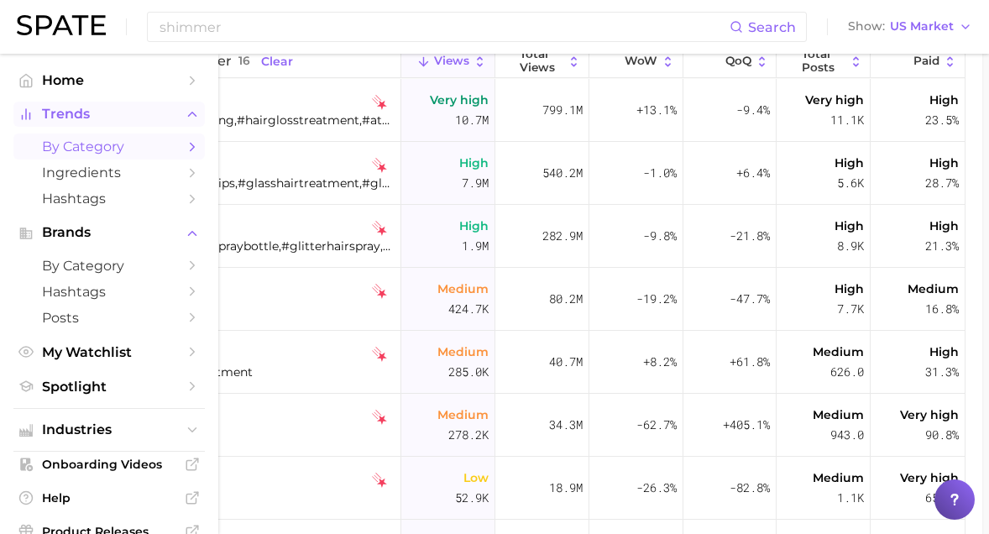
click at [81, 112] on span "Trends" at bounding box center [109, 114] width 134 height 15
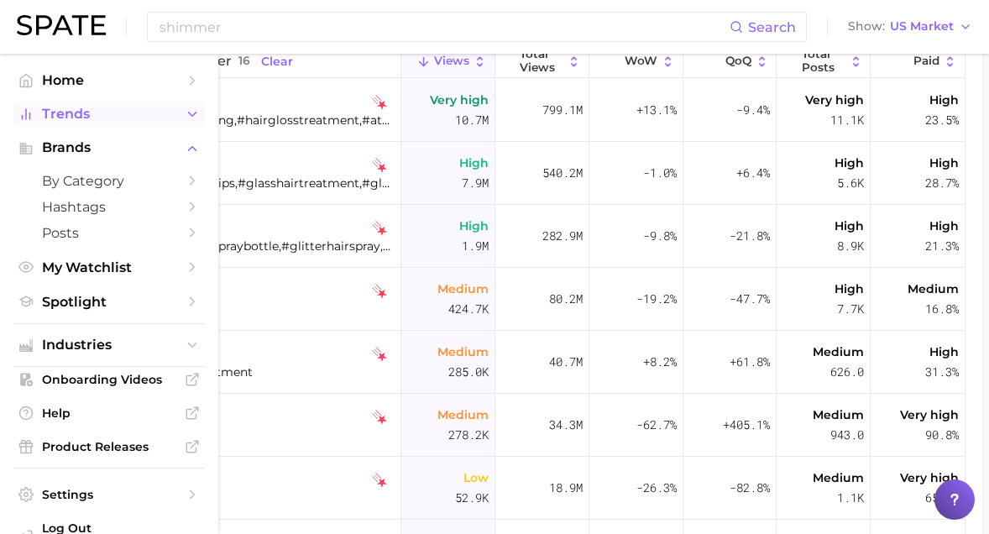
click at [96, 118] on span "Trends" at bounding box center [109, 114] width 134 height 15
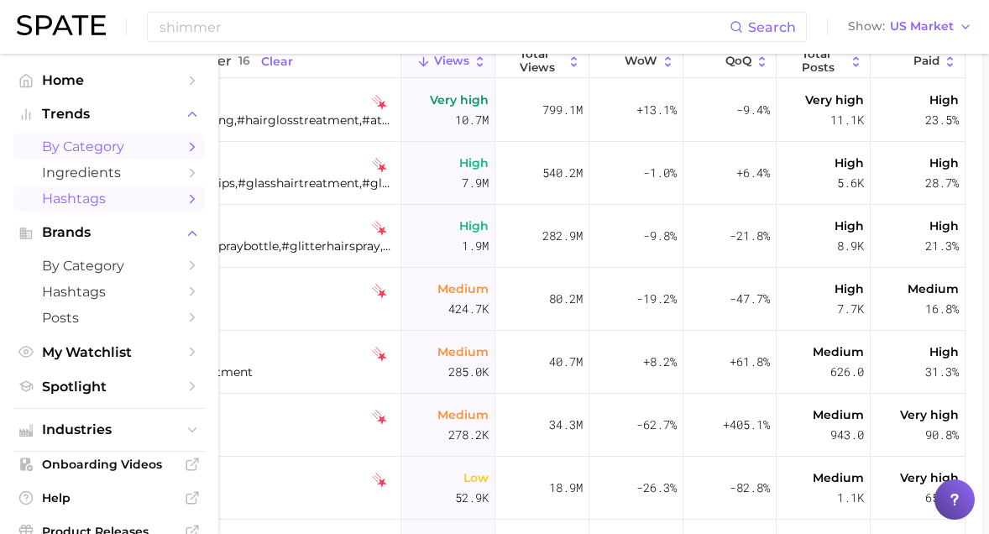
click at [86, 194] on span "Hashtags" at bounding box center [109, 199] width 134 height 16
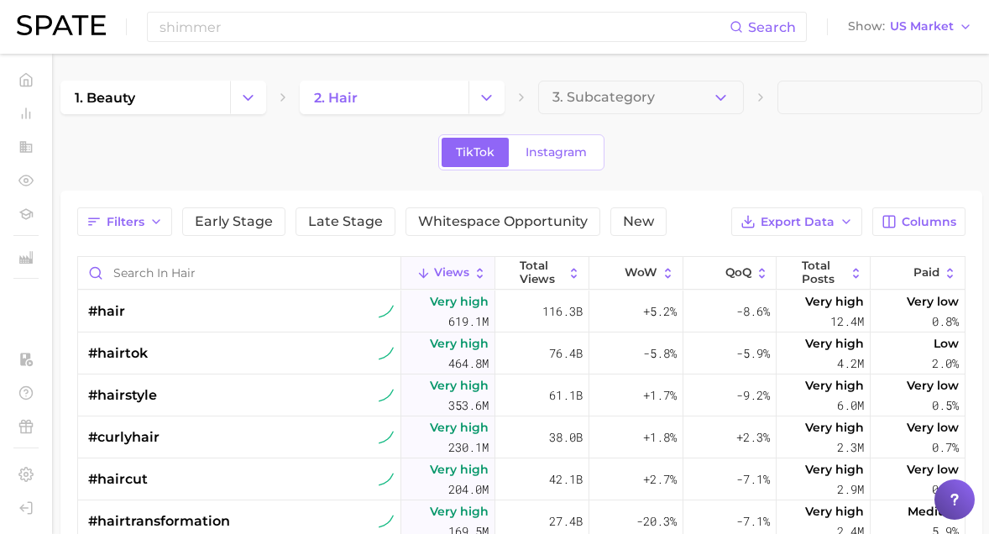
click at [385, 160] on div "TikTok Instagram" at bounding box center [521, 152] width 922 height 36
click at [223, 273] on input "Search in hair" at bounding box center [239, 273] width 322 height 32
click at [231, 88] on button "Change Category" at bounding box center [248, 98] width 36 height 34
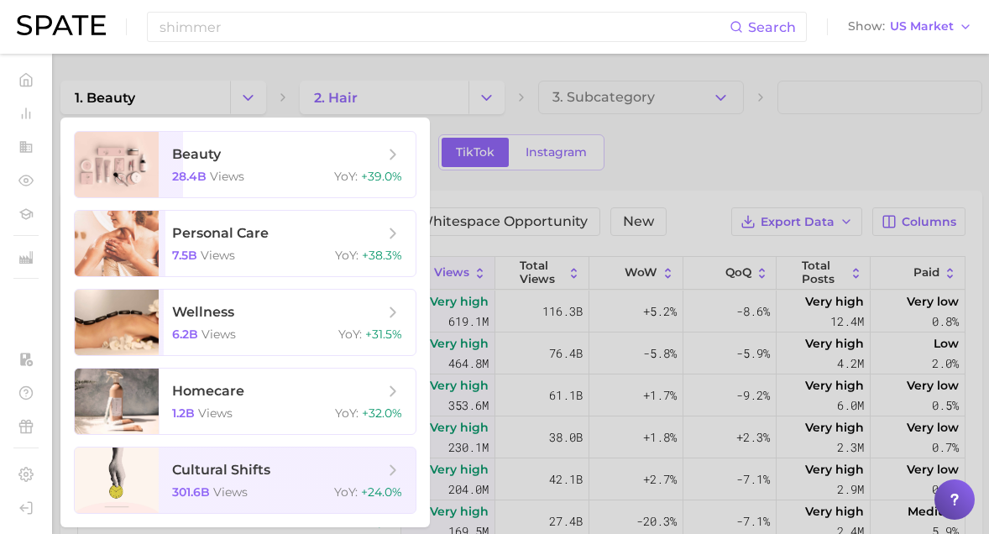
click at [364, 84] on div at bounding box center [494, 267] width 989 height 534
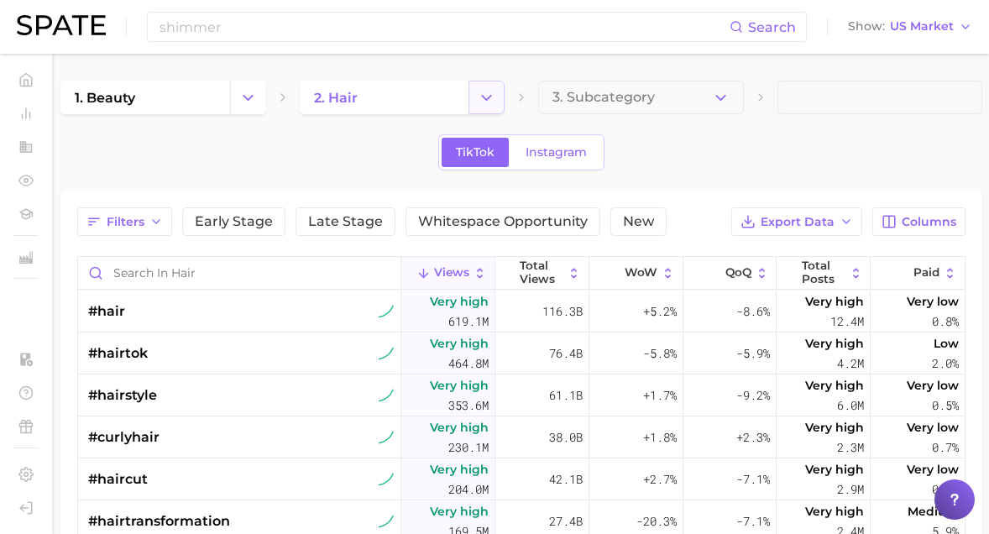
click at [504, 99] on button "Change Category" at bounding box center [486, 98] width 36 height 34
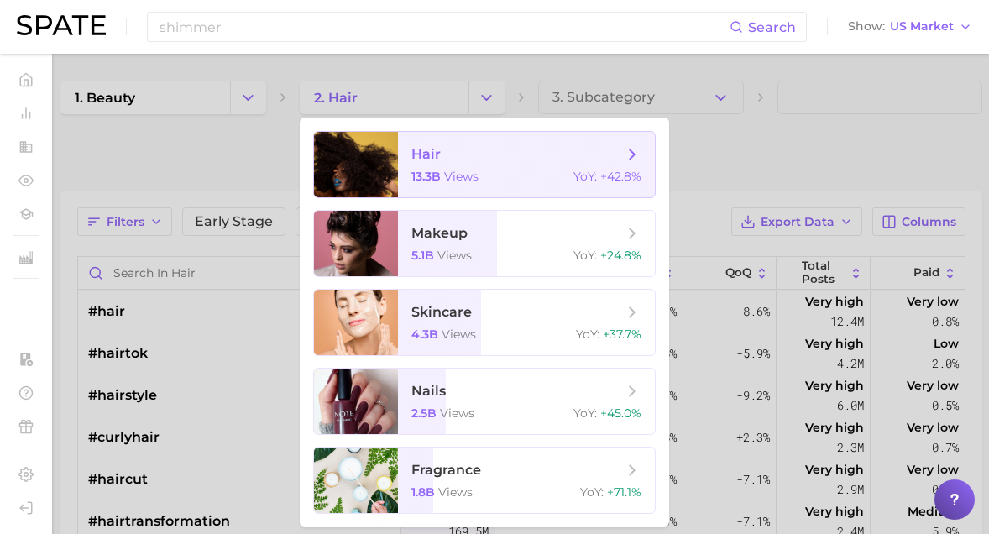
click at [428, 194] on span "hair 13.3b views YoY : +42.8%" at bounding box center [526, 164] width 257 height 65
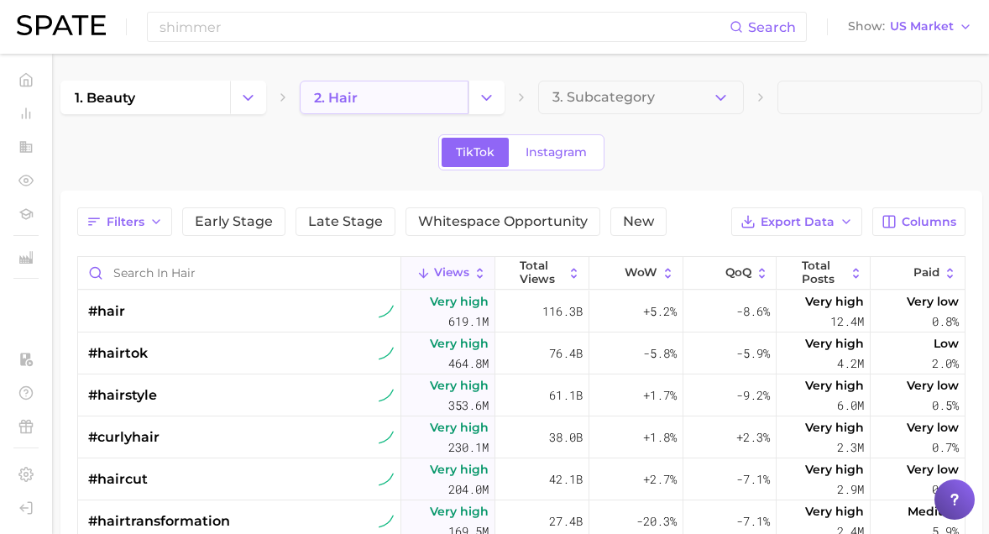
click at [383, 104] on link "2. hair" at bounding box center [385, 98] width 170 height 34
click at [510, 91] on div "1. beauty 2. hair 3. Subcategory" at bounding box center [521, 98] width 922 height 34
click at [480, 100] on icon "Change Category" at bounding box center [487, 98] width 18 height 18
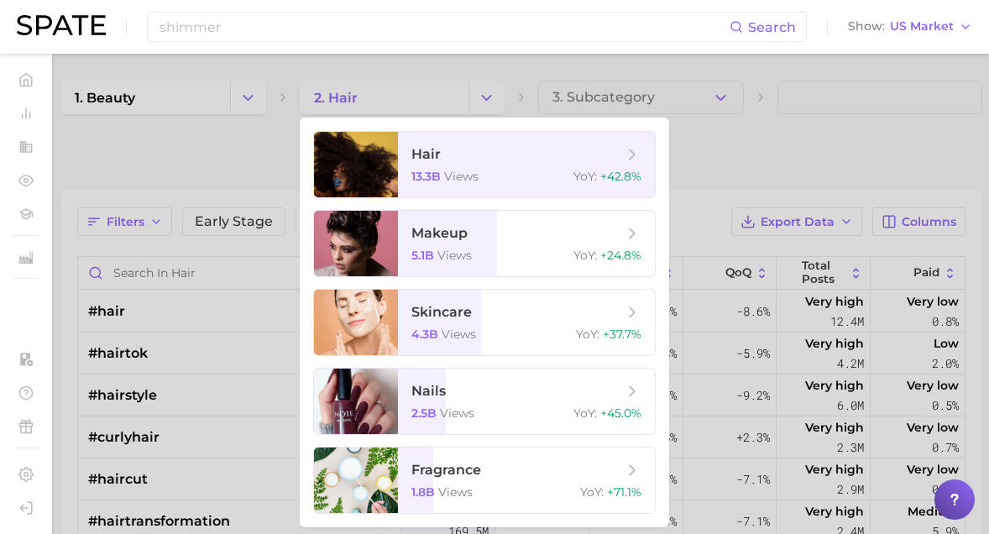
click at [267, 124] on div at bounding box center [494, 267] width 989 height 534
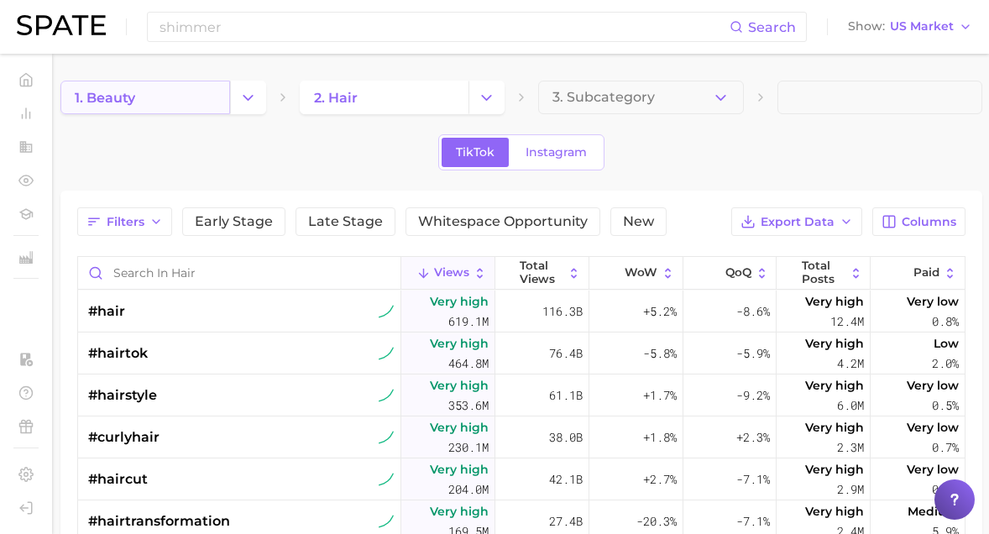
click at [217, 81] on link "1. beauty" at bounding box center [145, 98] width 170 height 34
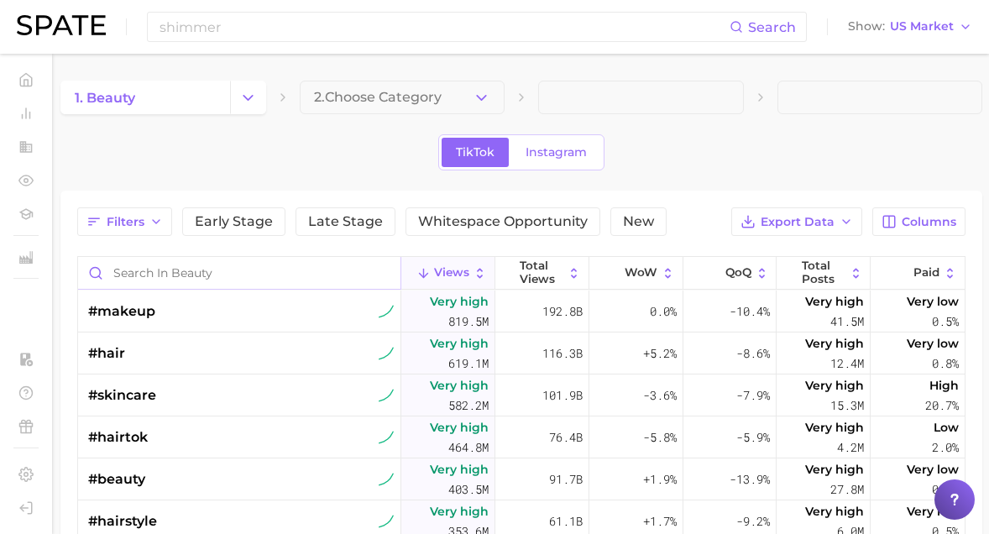
click at [178, 275] on input "Search in beauty" at bounding box center [239, 273] width 322 height 32
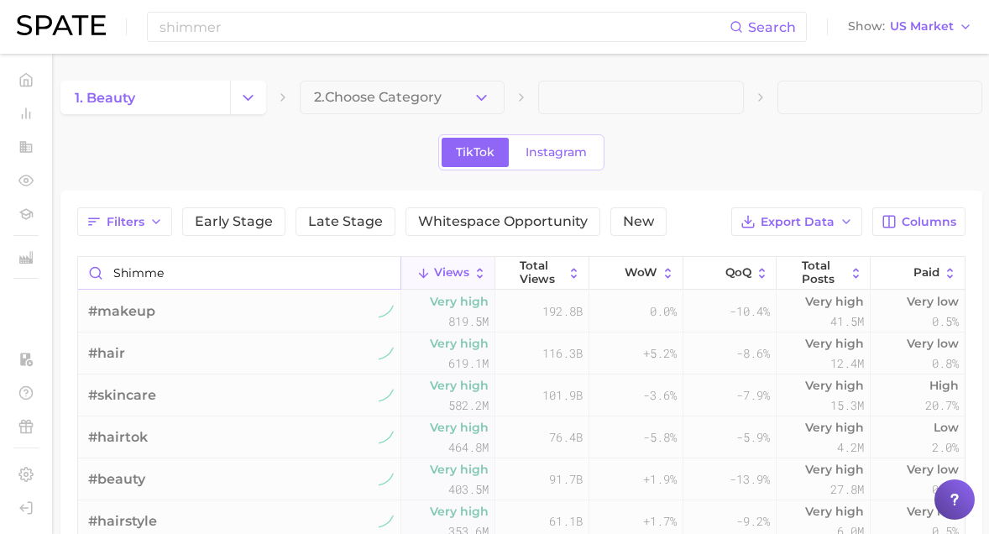
type input "shimmer"
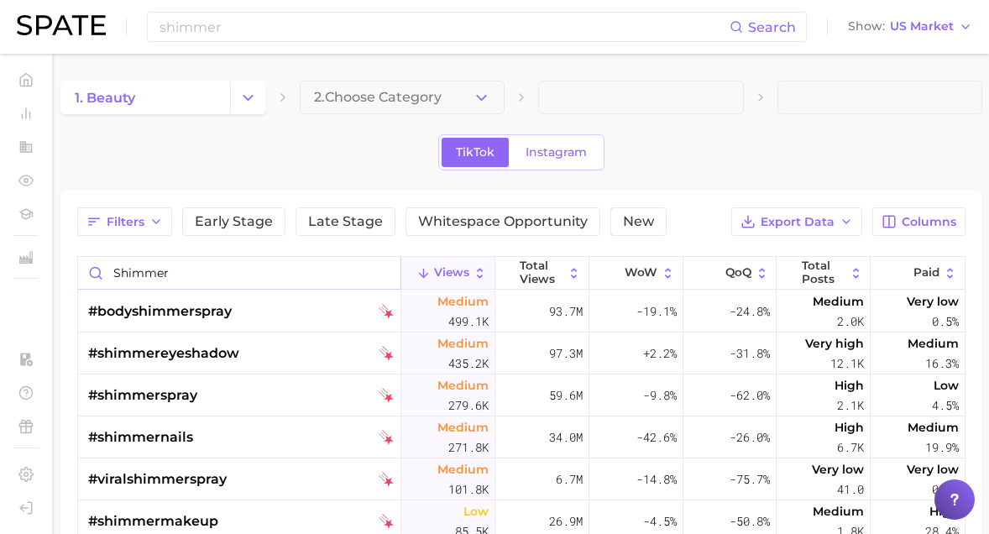
click at [180, 277] on input "shimmer" at bounding box center [239, 273] width 322 height 32
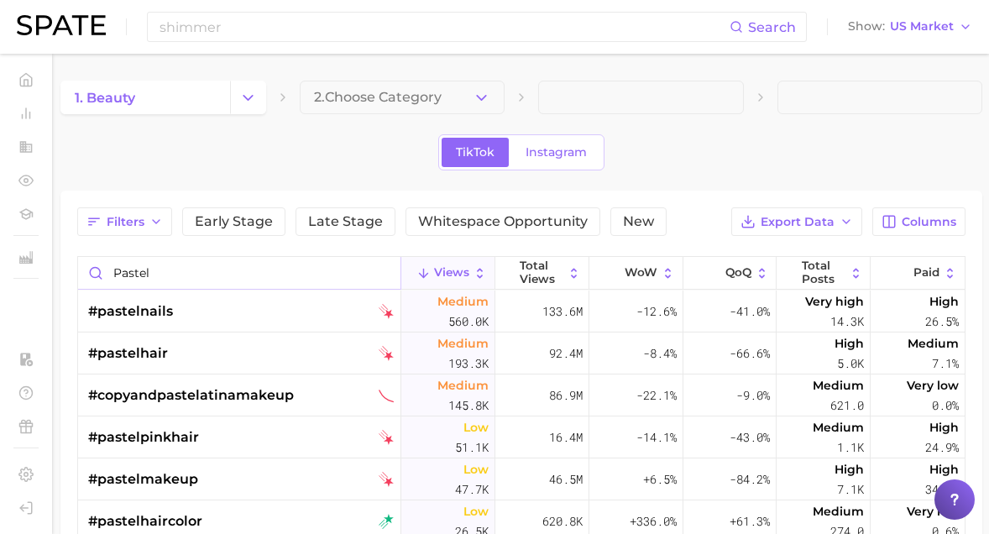
click at [109, 276] on input "pastel" at bounding box center [239, 273] width 322 height 32
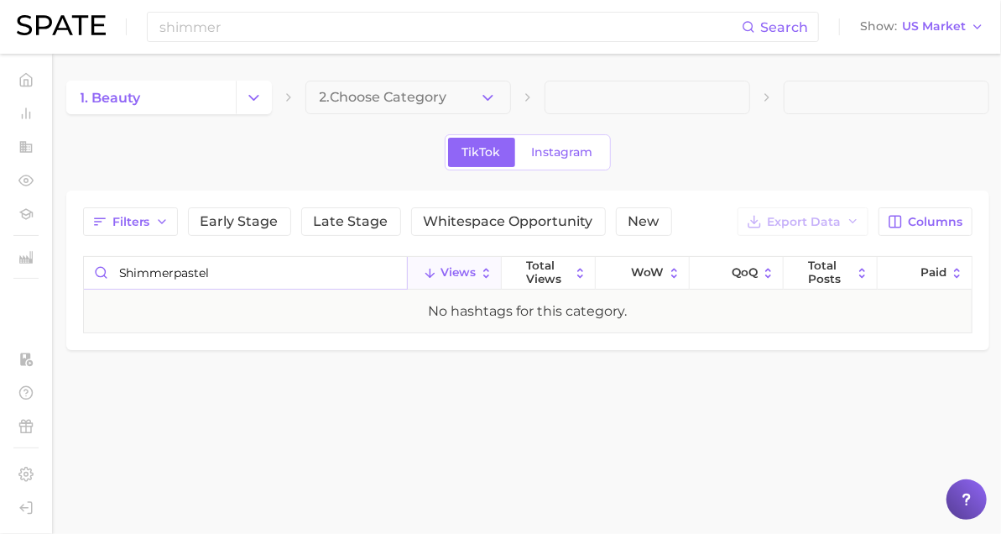
type input "shimmerpastel"
click at [756, 149] on div "TikTok Instagram" at bounding box center [527, 152] width 923 height 36
